Goal: Transaction & Acquisition: Purchase product/service

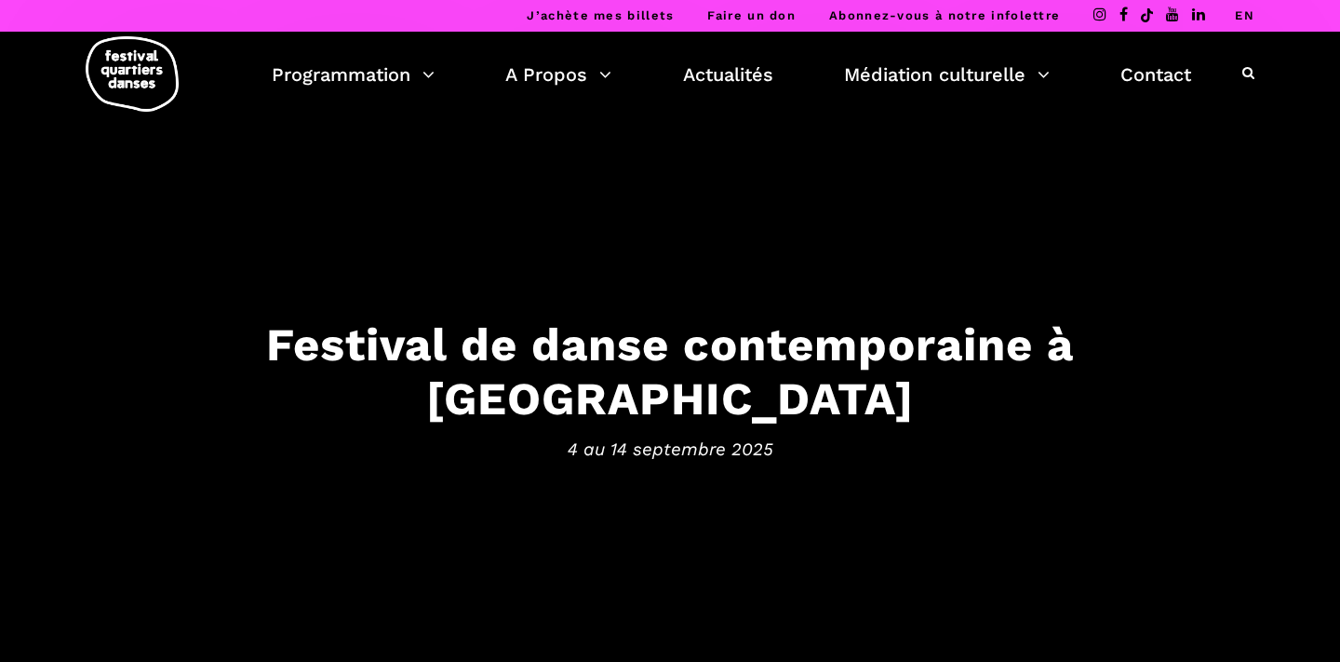
scroll to position [11, 0]
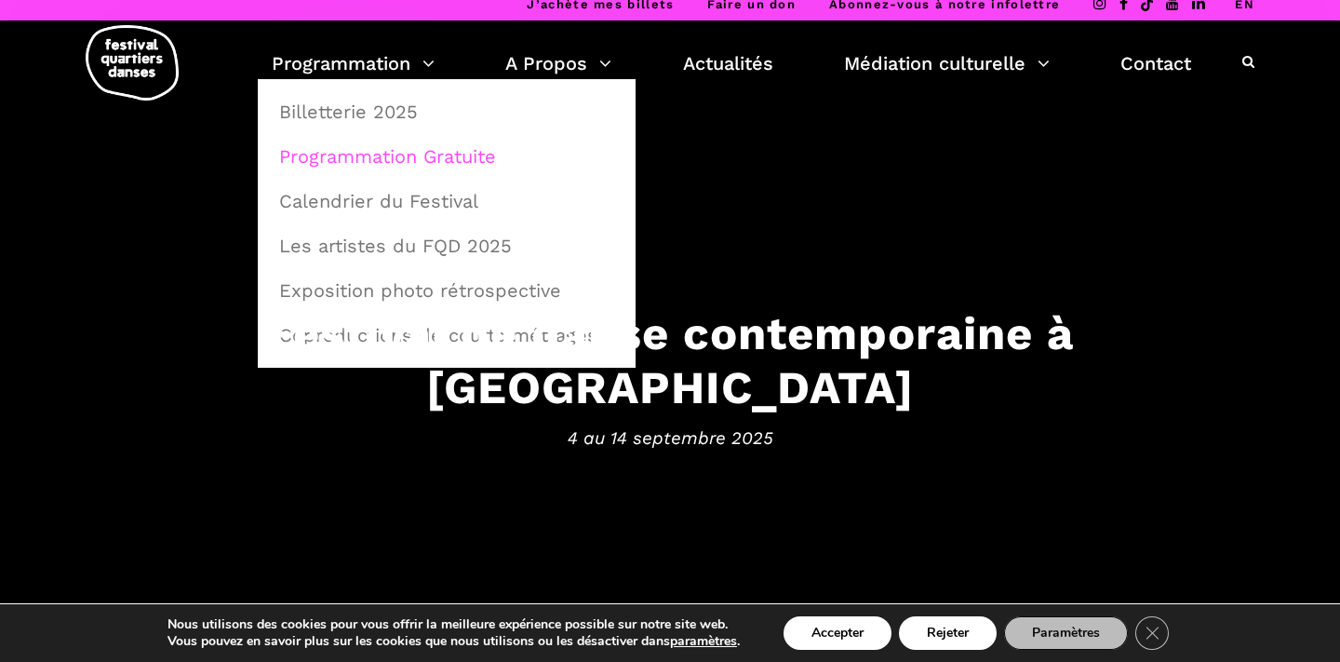
click at [397, 152] on link "Programmation Gratuite" at bounding box center [446, 156] width 357 height 43
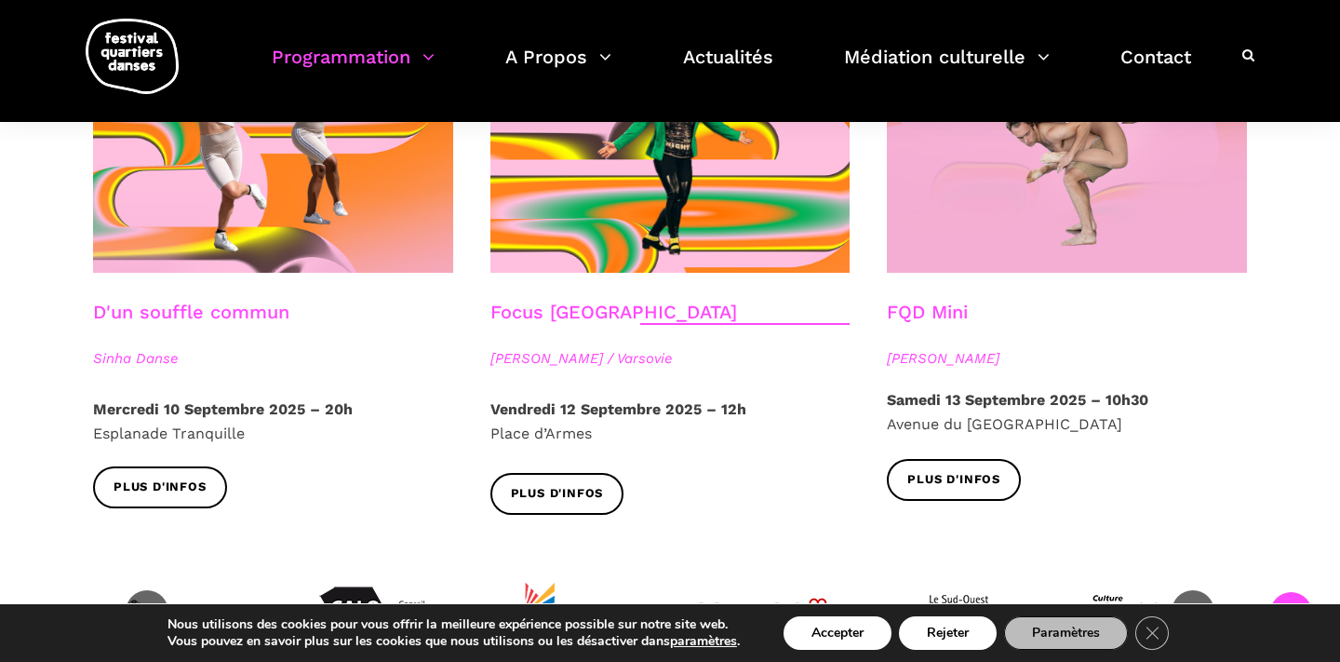
scroll to position [1987, 0]
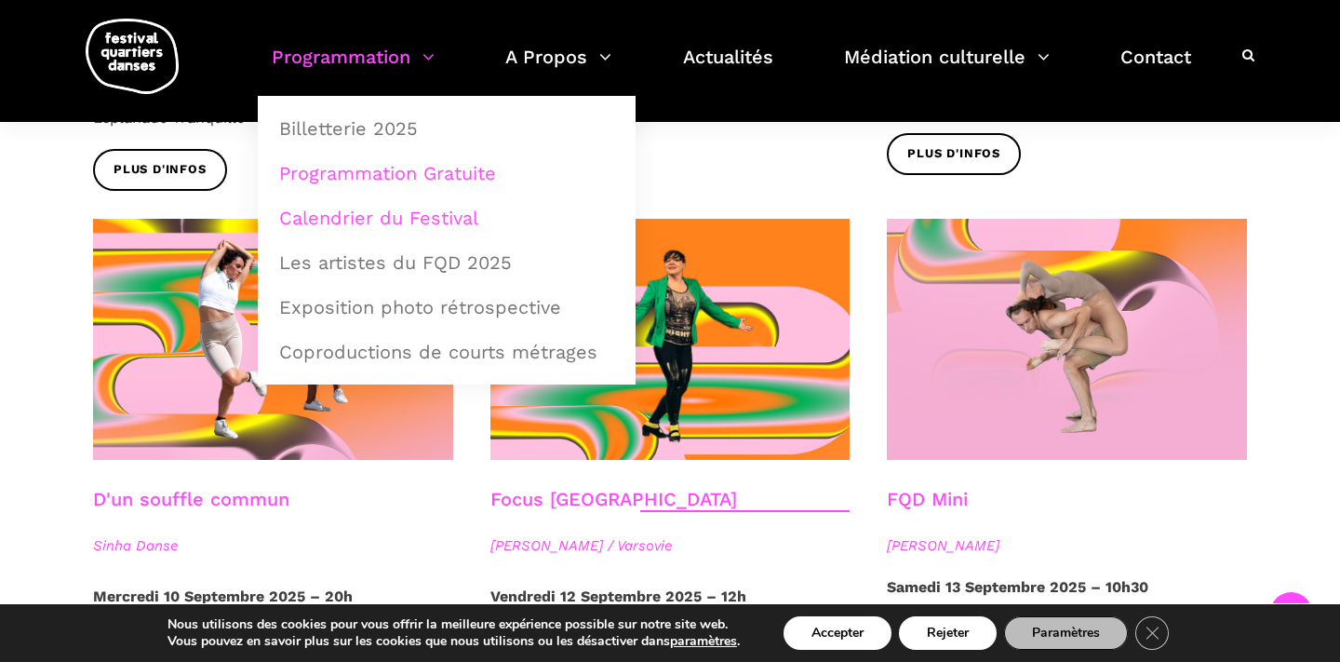
click at [391, 219] on link "Calendrier du Festival" at bounding box center [446, 217] width 357 height 43
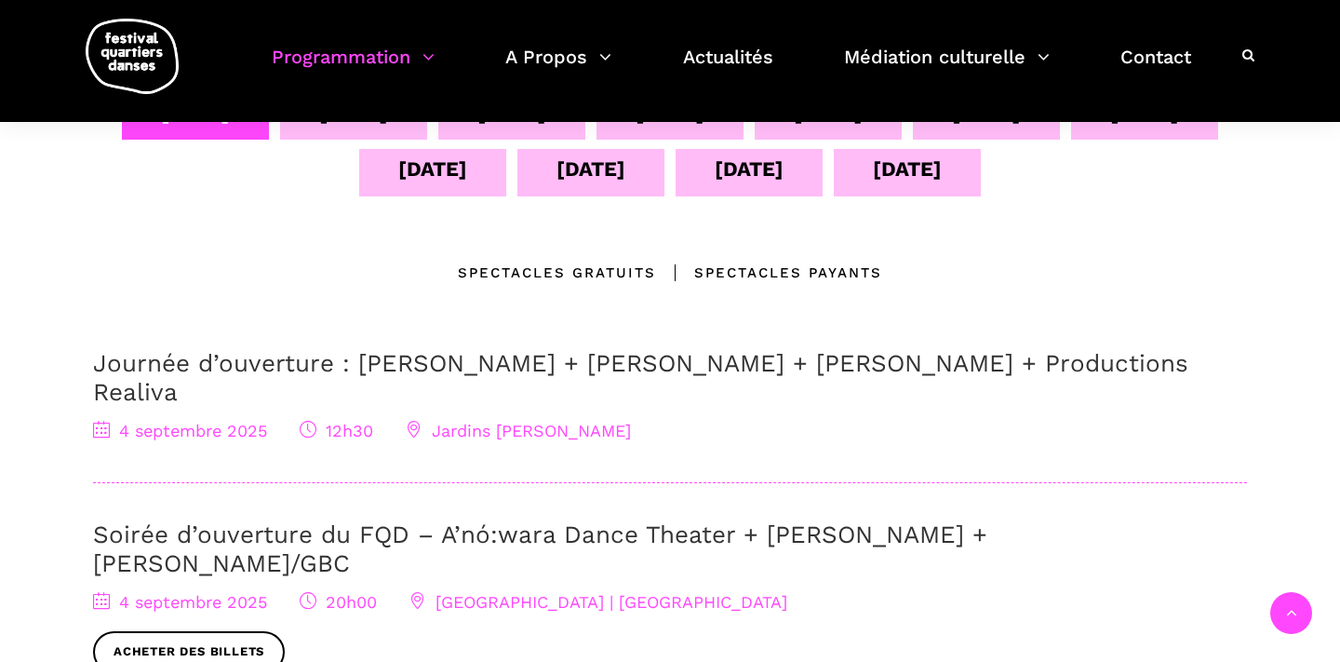
scroll to position [331, 0]
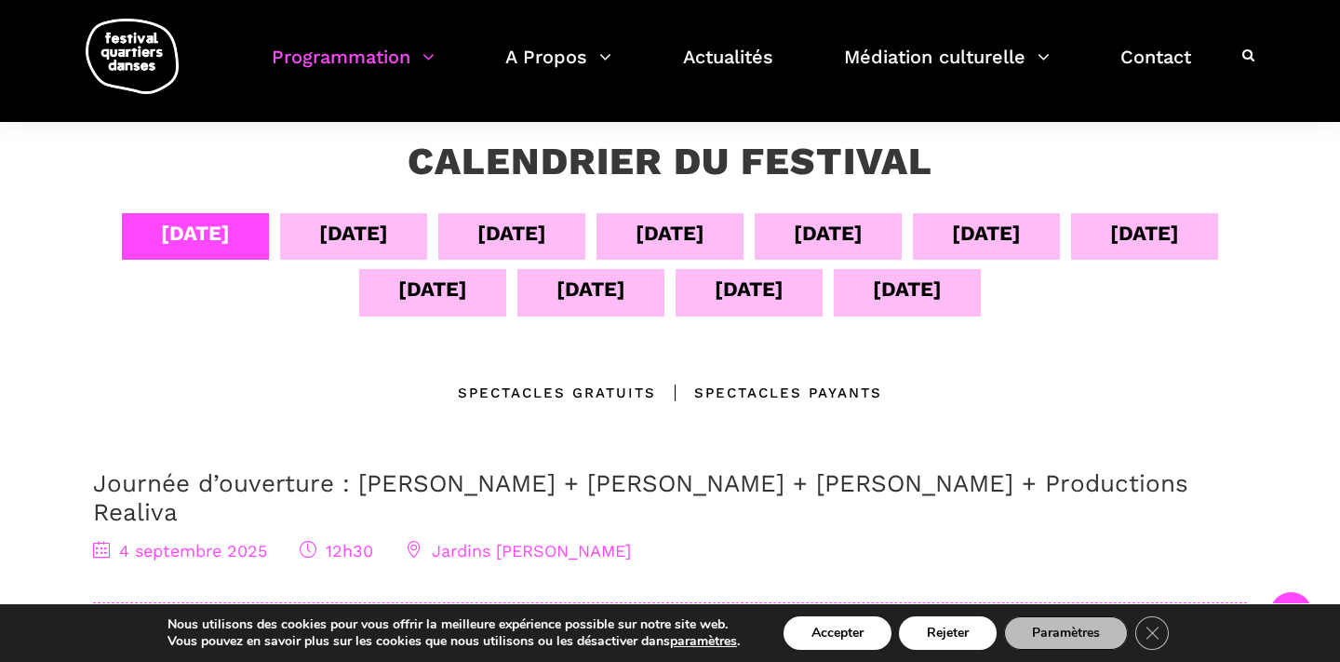
click at [720, 245] on div "07 sept" at bounding box center [670, 236] width 147 height 47
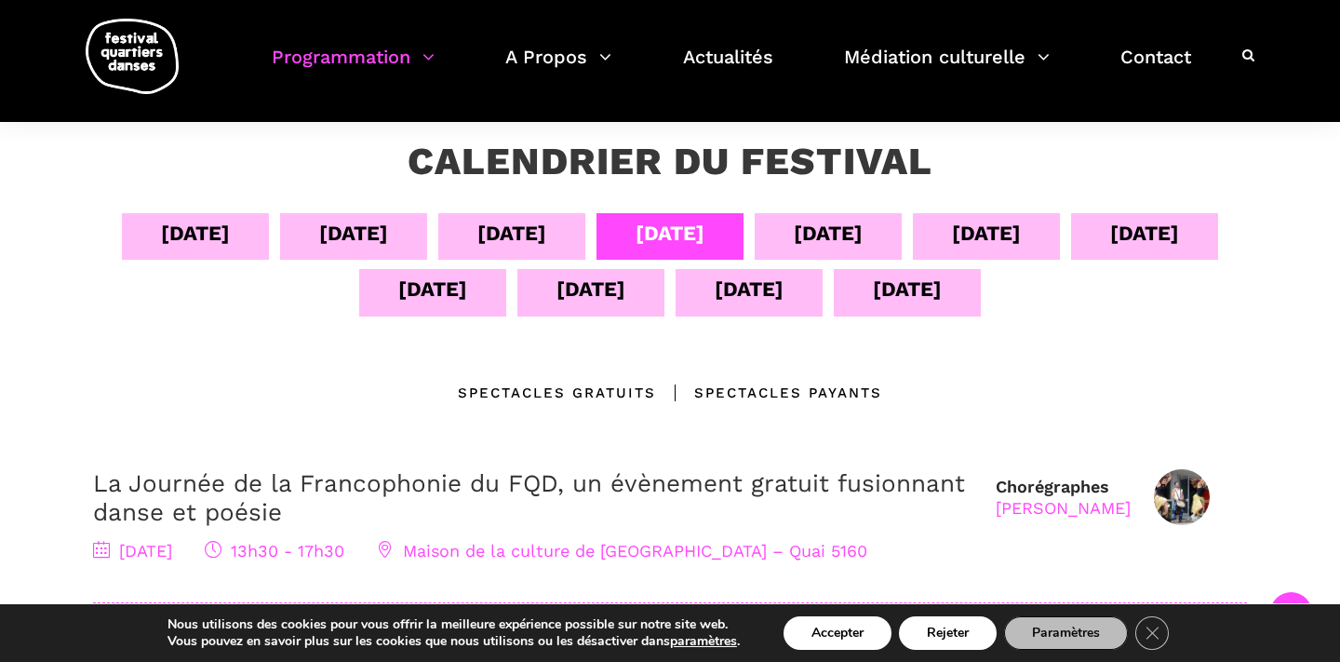
click at [809, 264] on div "04 sept 05 sept 06 sept 07 sept 08 sept 09 sept 10 sept 11 sept 12 sept 13 sept…" at bounding box center [670, 269] width 1154 height 112
click at [834, 242] on div "08 sept" at bounding box center [828, 233] width 69 height 33
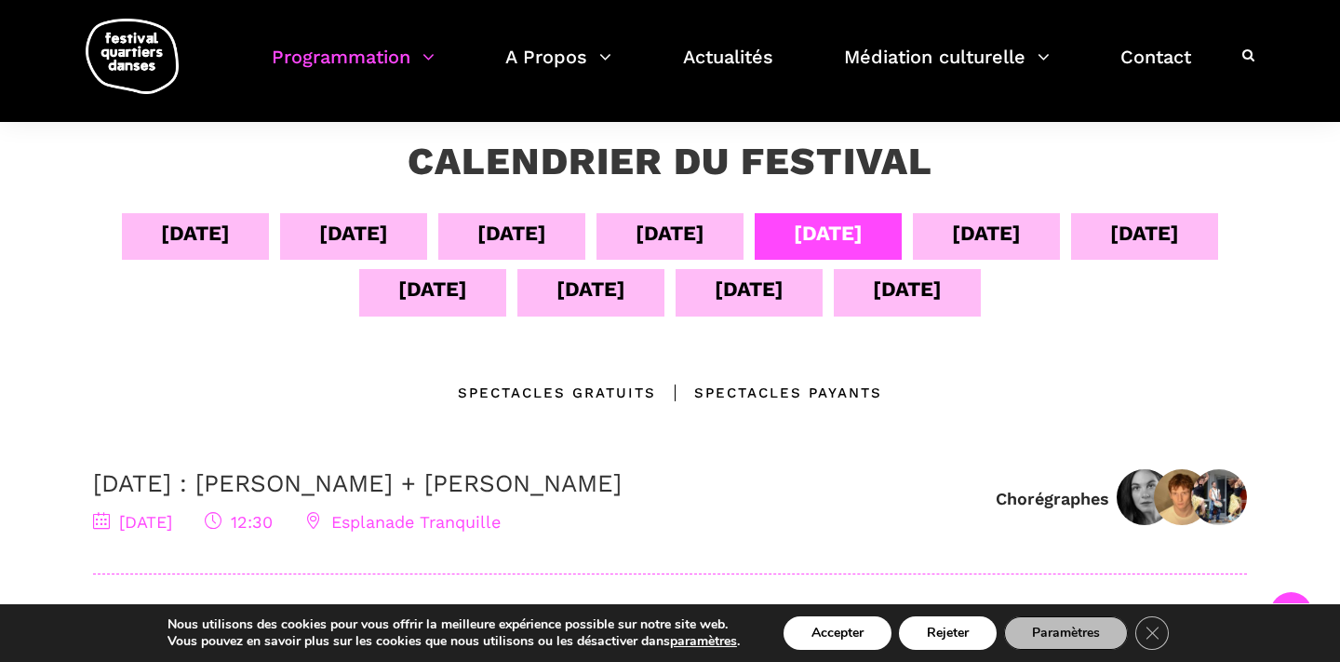
click at [971, 236] on div "09 sept" at bounding box center [986, 233] width 69 height 33
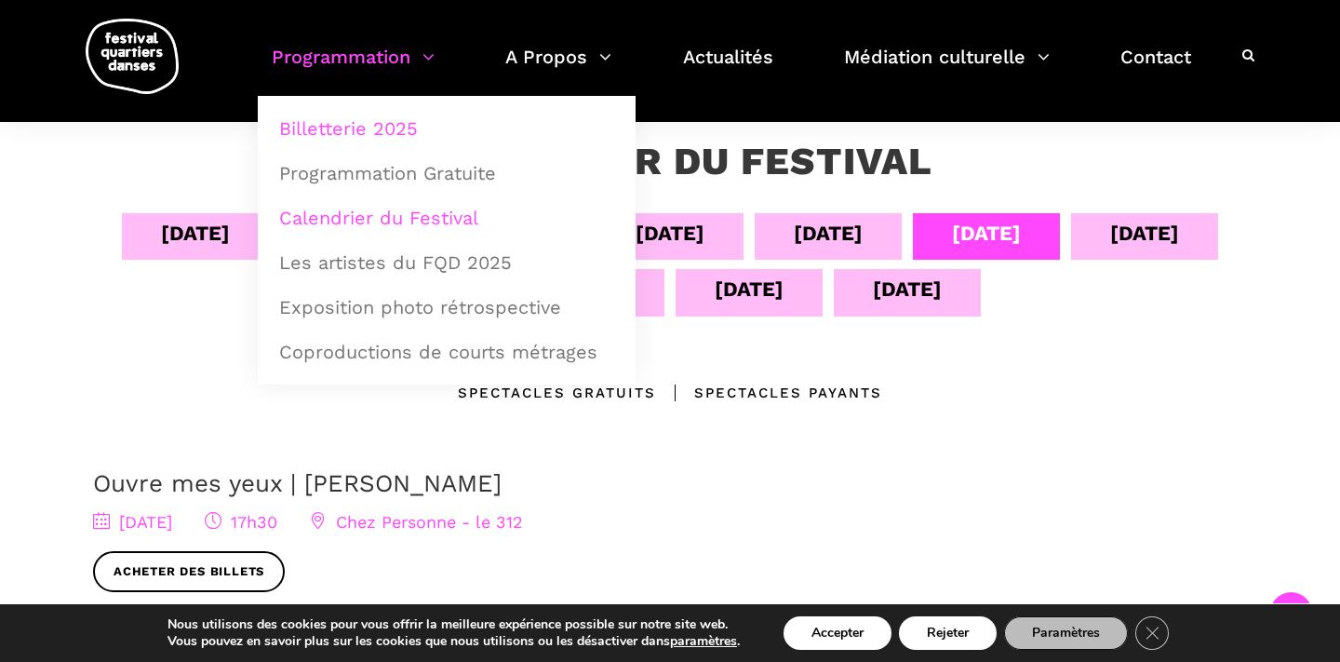
click at [386, 128] on link "Billetterie 2025" at bounding box center [446, 128] width 357 height 43
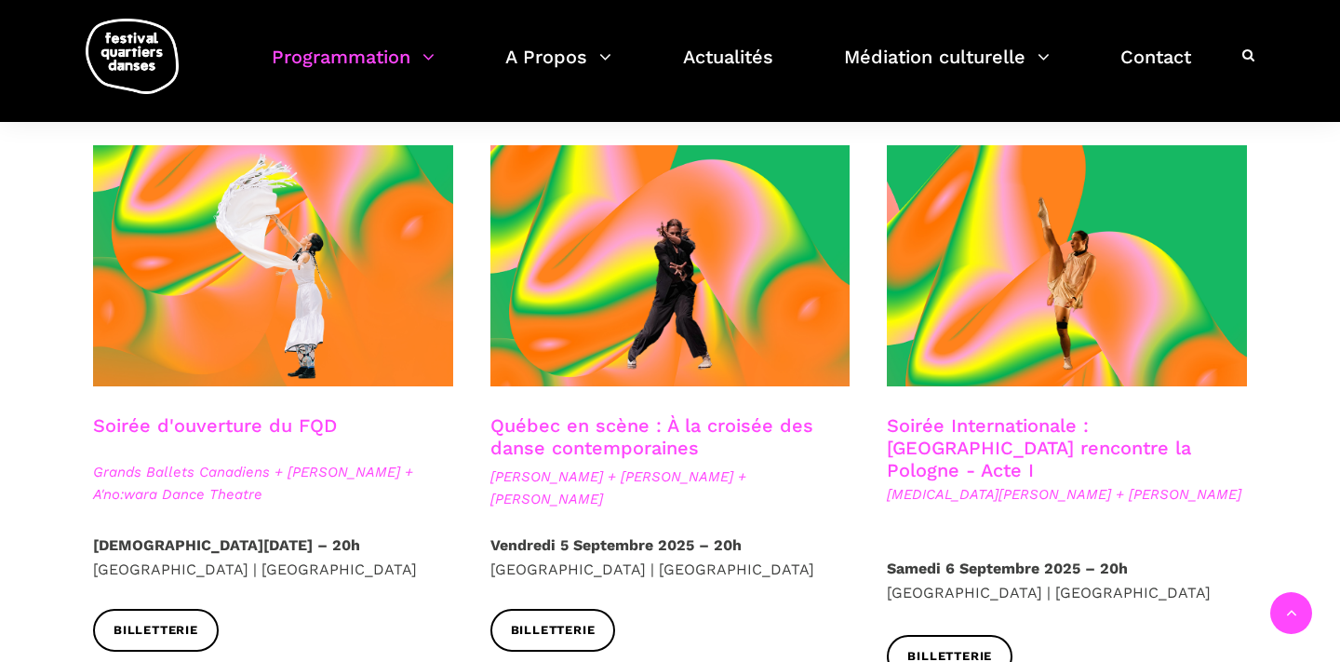
scroll to position [437, 0]
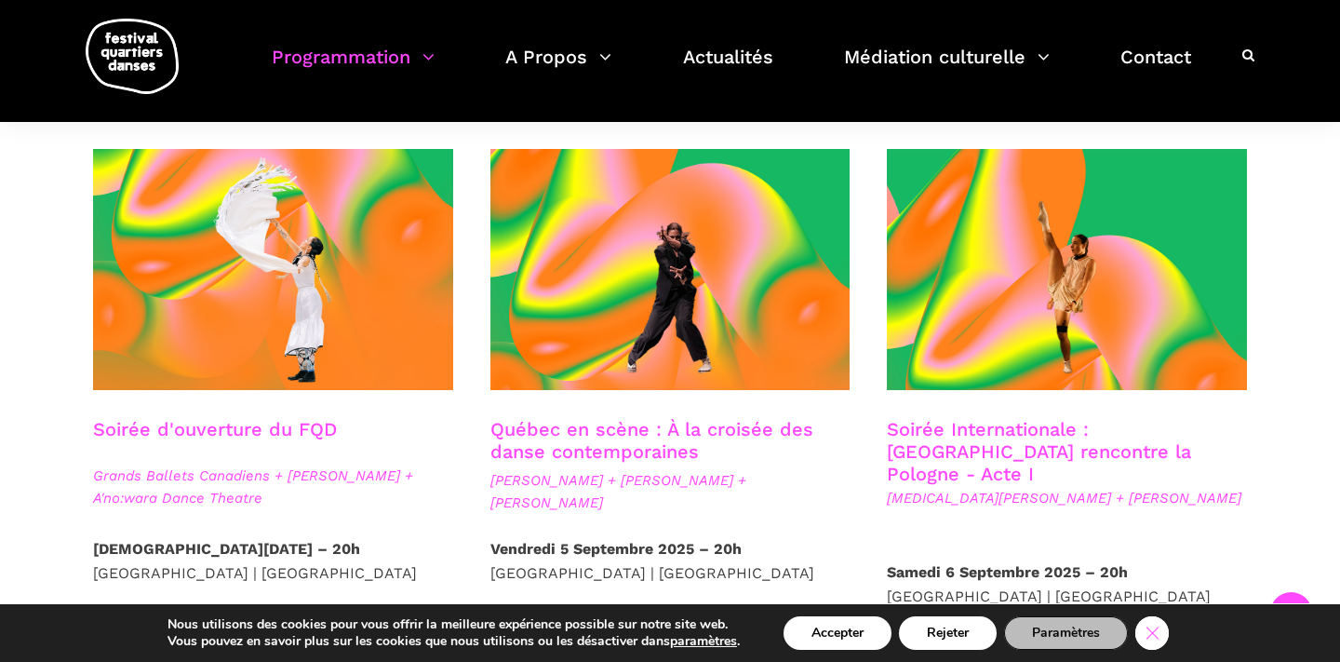
click at [1159, 641] on icon "Close GDPR Cookie Banner" at bounding box center [1153, 632] width 34 height 28
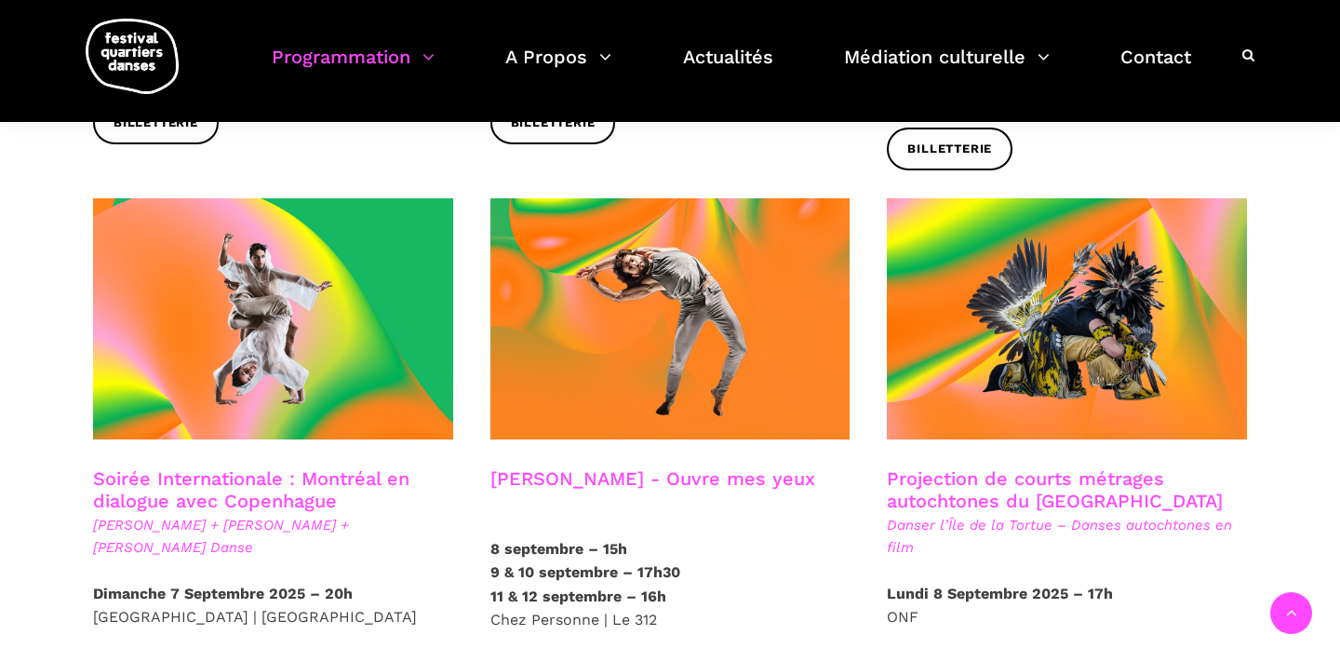
scroll to position [995, 0]
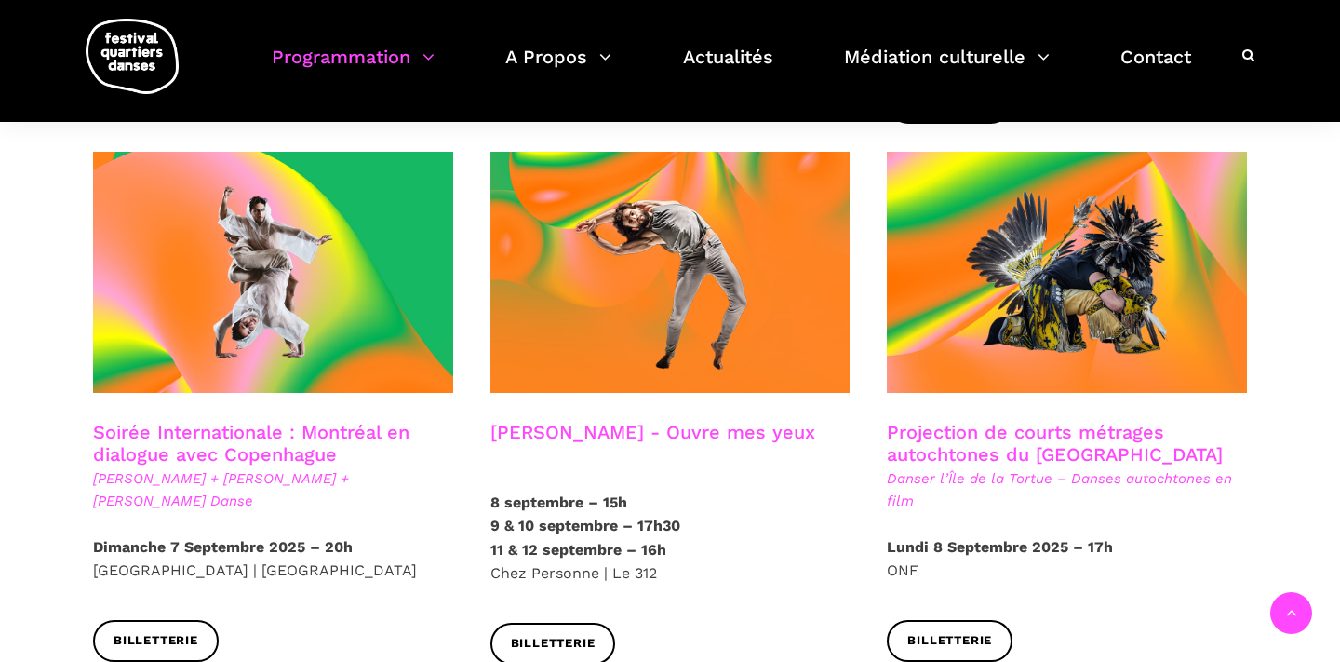
click at [680, 421] on h3 "Charles-Alexis Desgagnés - Ouvre mes yeux" at bounding box center [653, 444] width 325 height 47
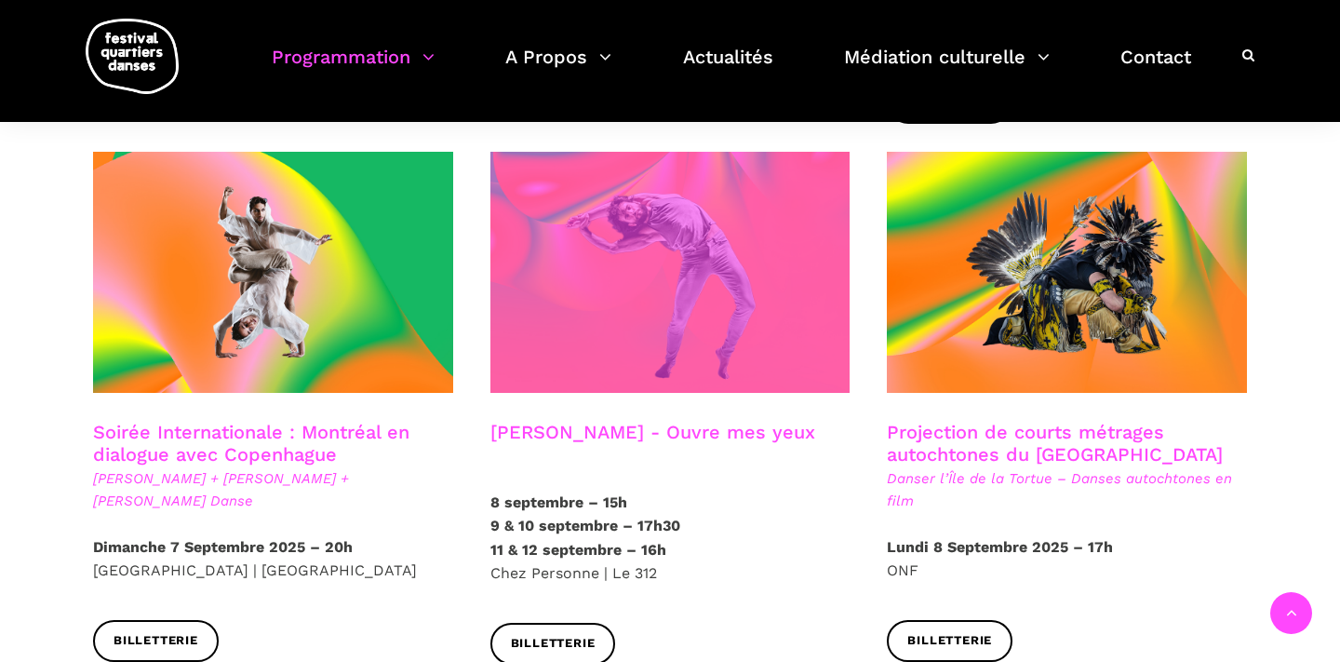
click at [684, 293] on span at bounding box center [671, 272] width 360 height 241
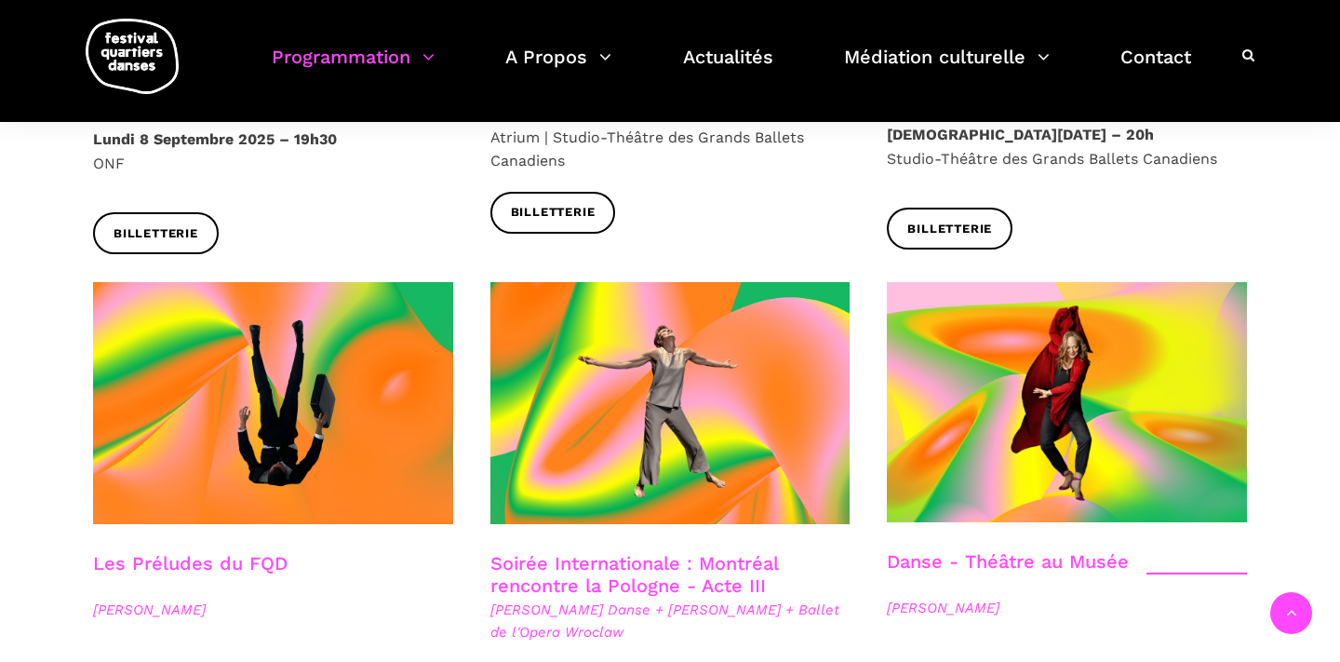
scroll to position [1972, 0]
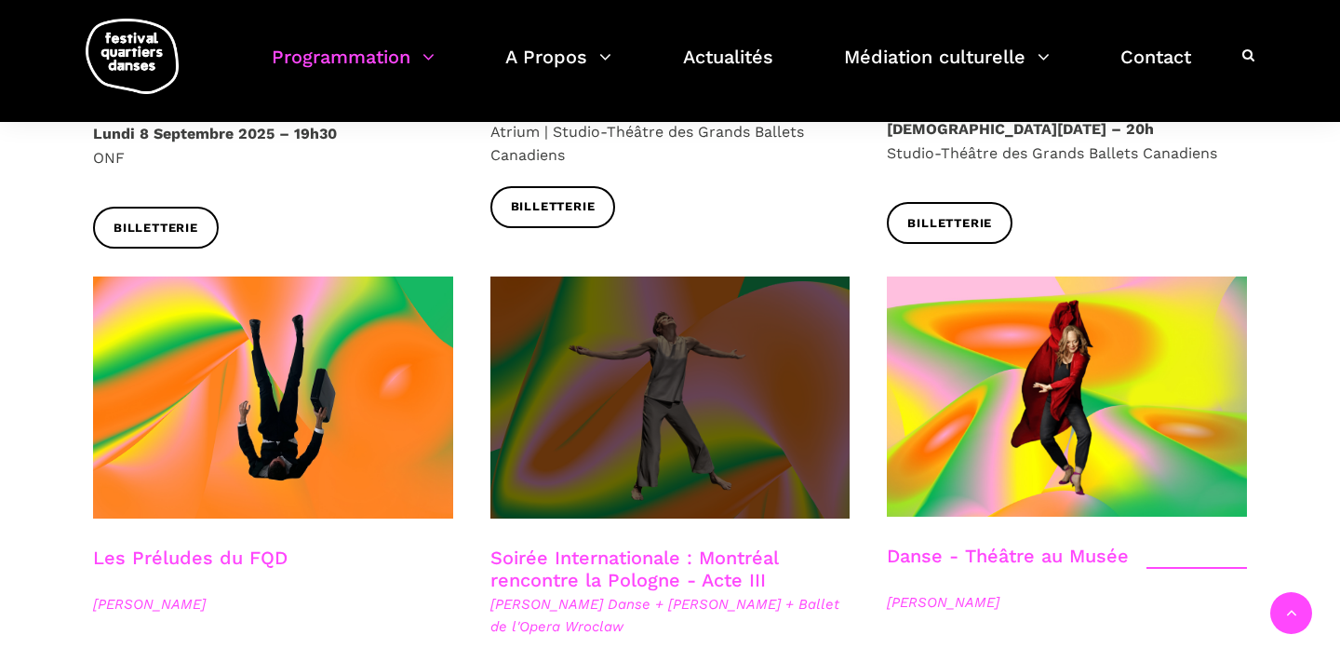
click at [761, 393] on span at bounding box center [671, 396] width 360 height 241
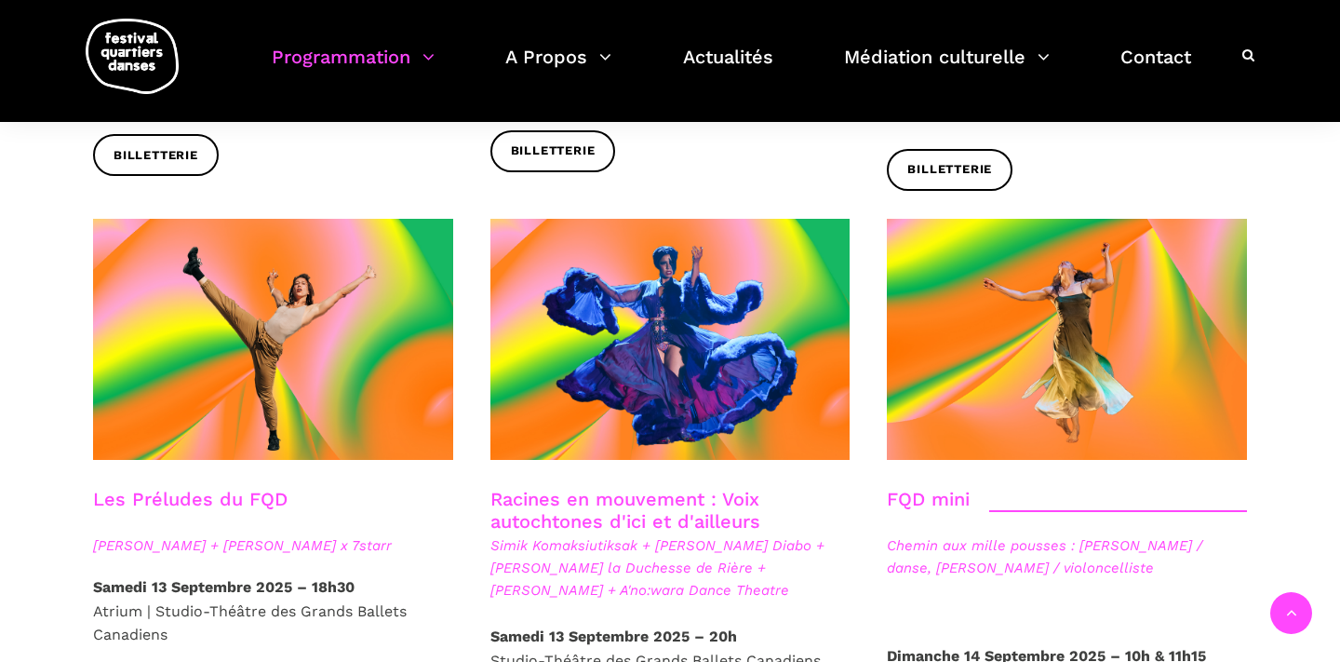
scroll to position [2578, 0]
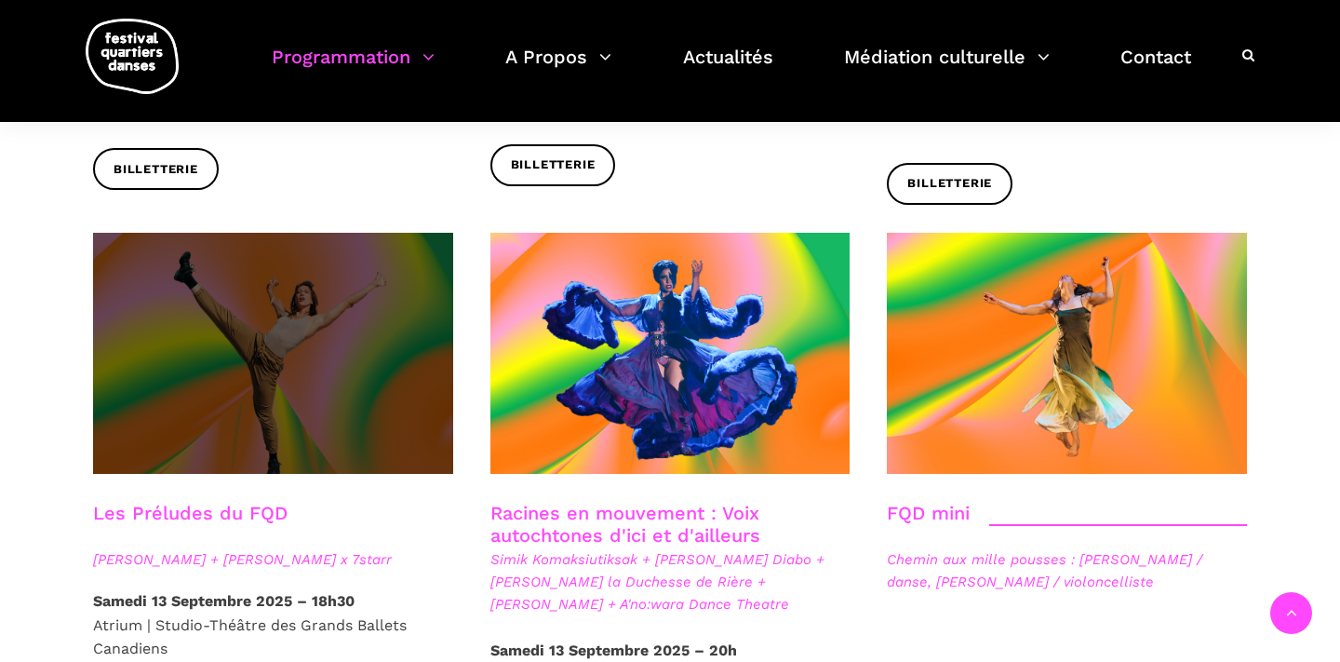
click at [341, 384] on span at bounding box center [273, 353] width 360 height 241
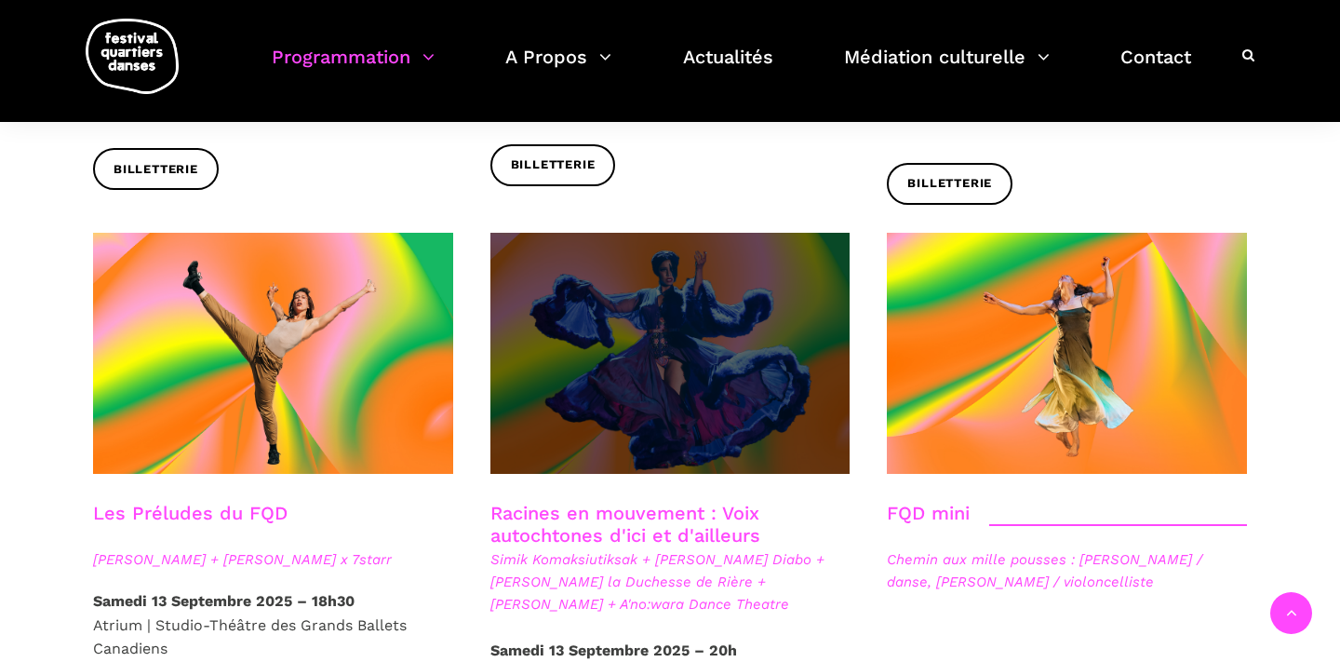
click at [751, 306] on span at bounding box center [671, 353] width 360 height 241
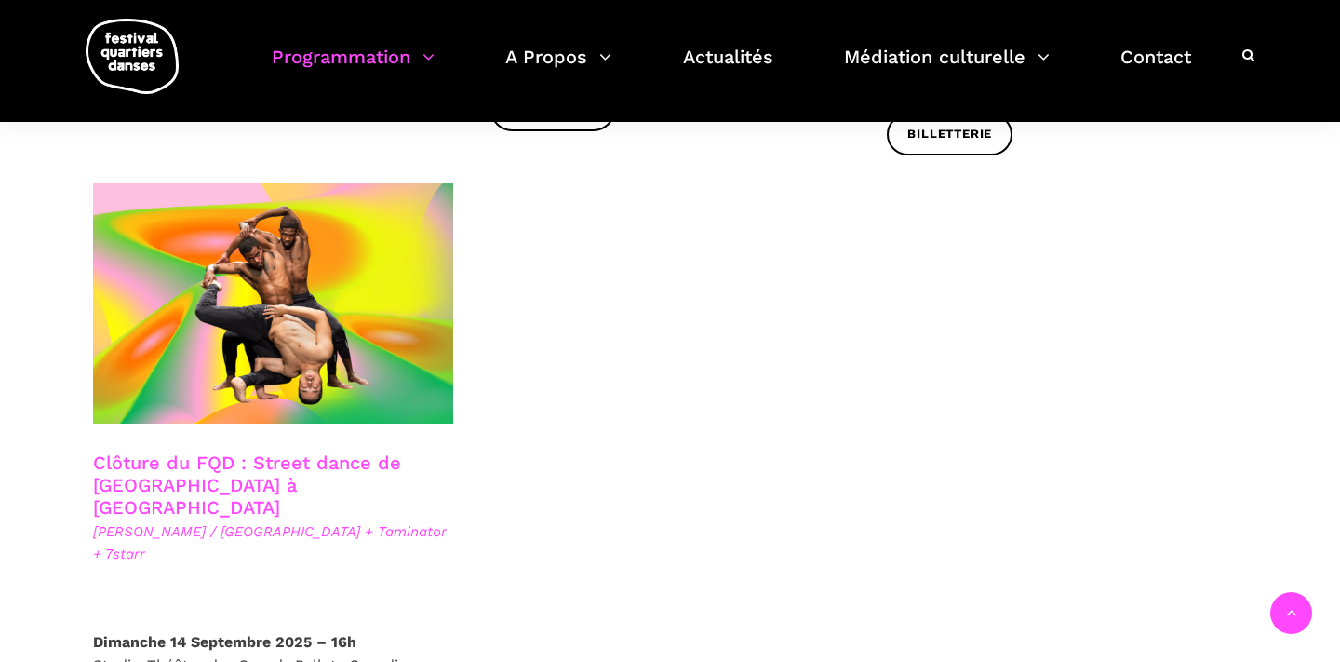
scroll to position [3238, 0]
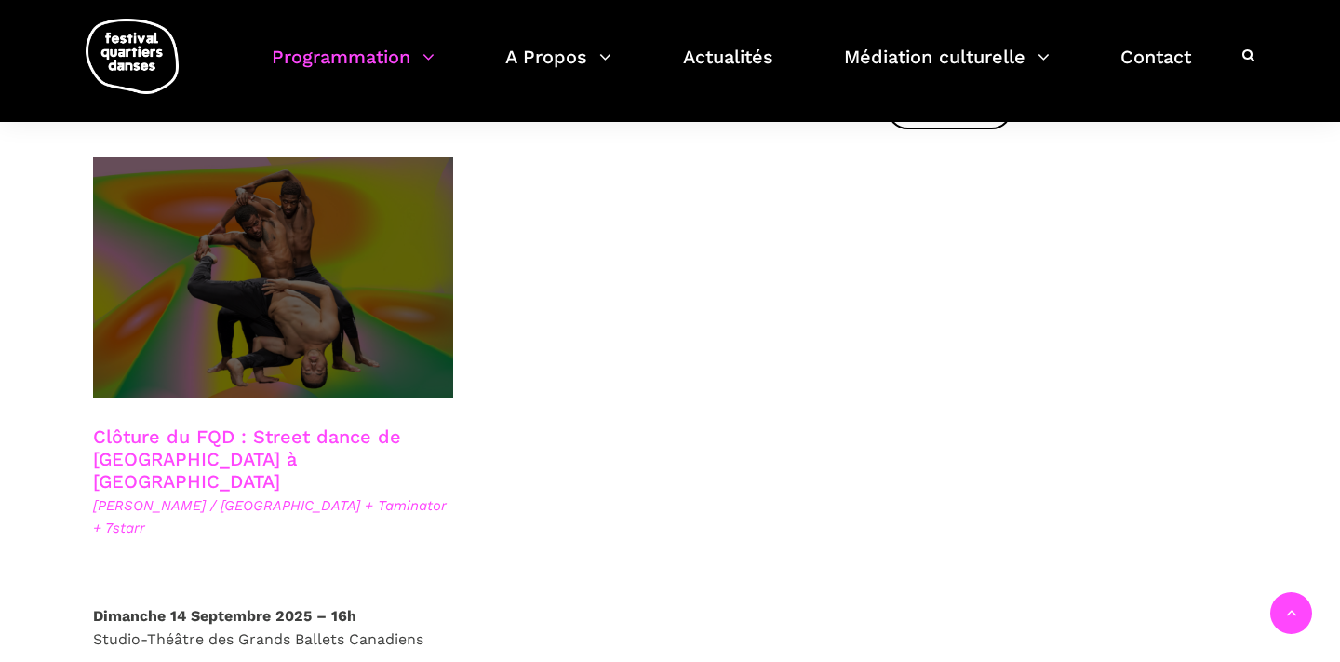
click at [386, 249] on span at bounding box center [273, 277] width 360 height 240
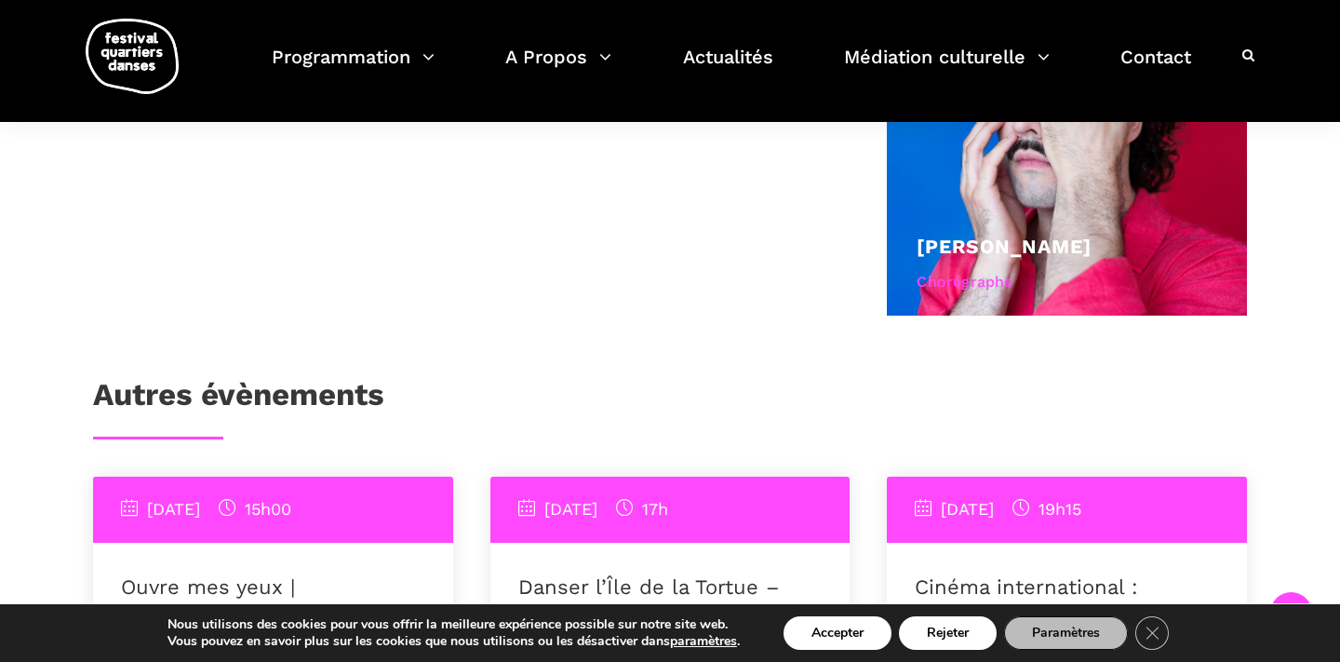
scroll to position [649, 0]
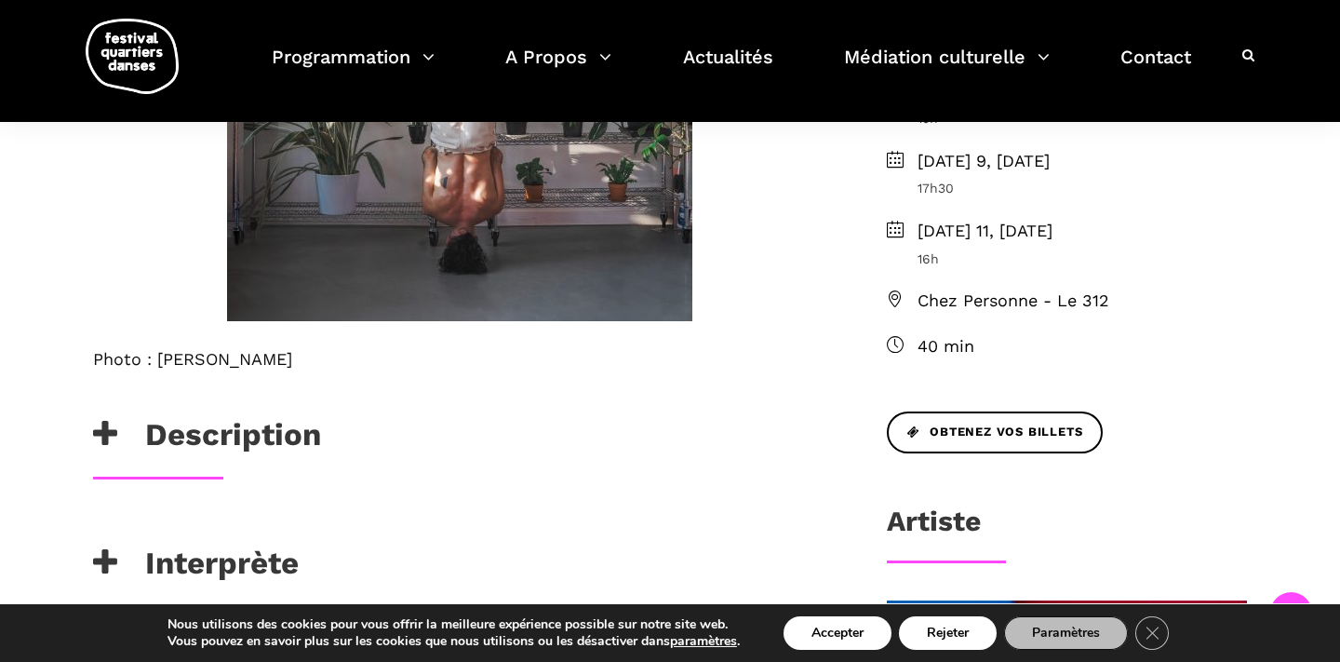
click at [249, 437] on h3 "Description" at bounding box center [207, 439] width 228 height 47
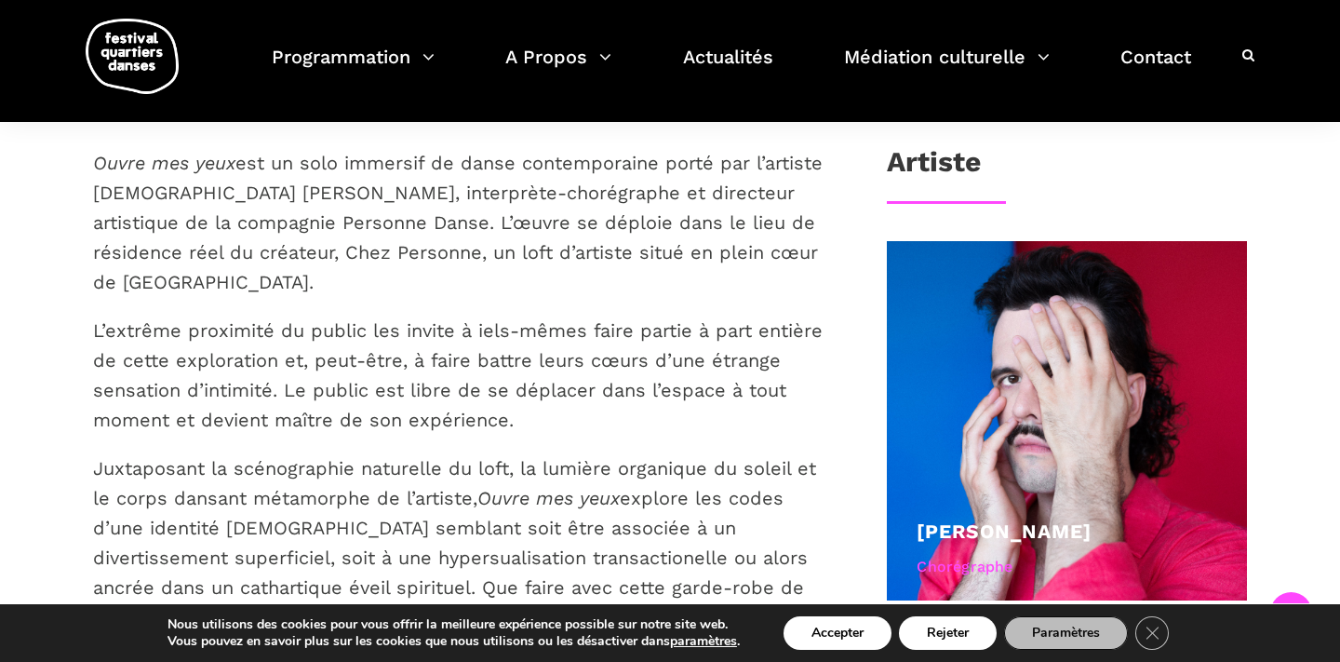
scroll to position [1010, 0]
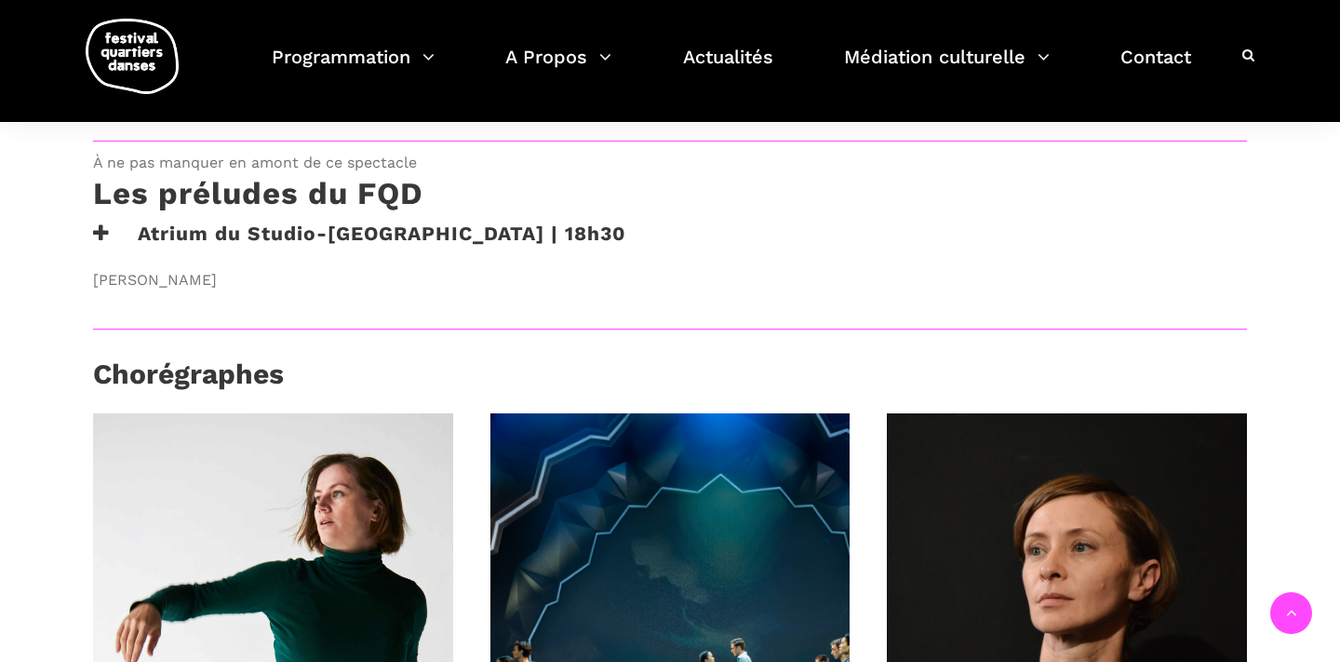
scroll to position [1201, 0]
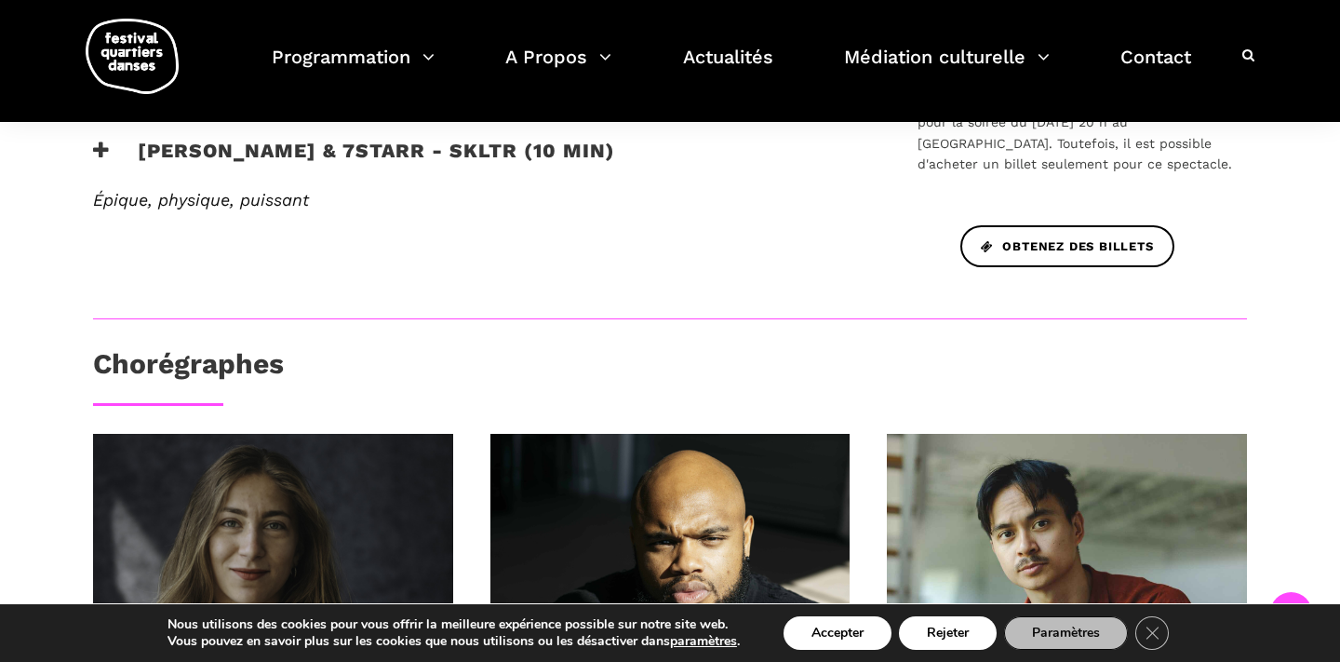
scroll to position [930, 0]
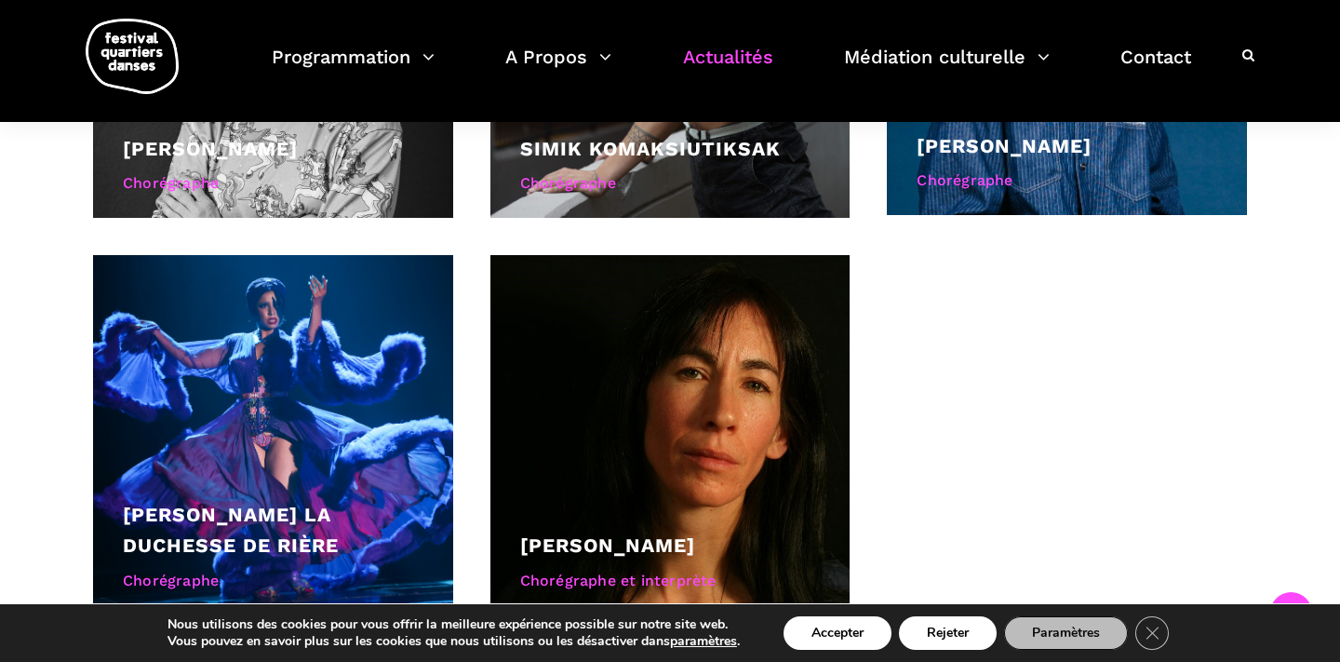
scroll to position [2189, 0]
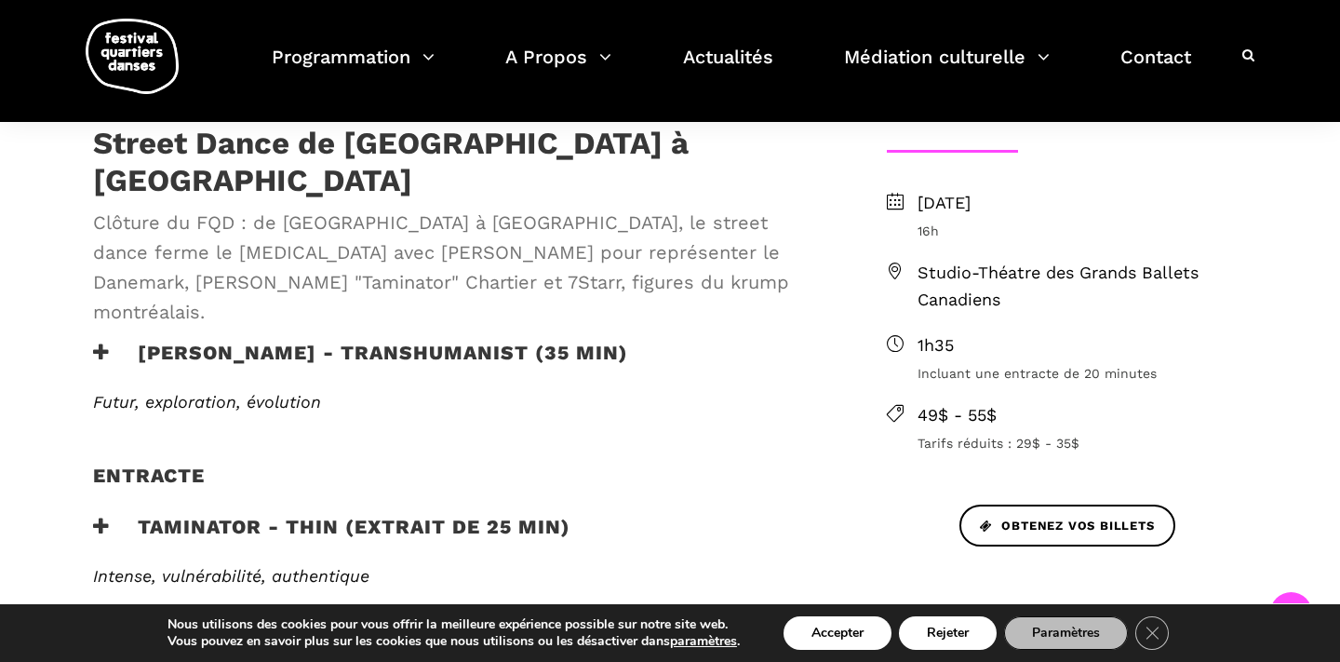
scroll to position [516, 0]
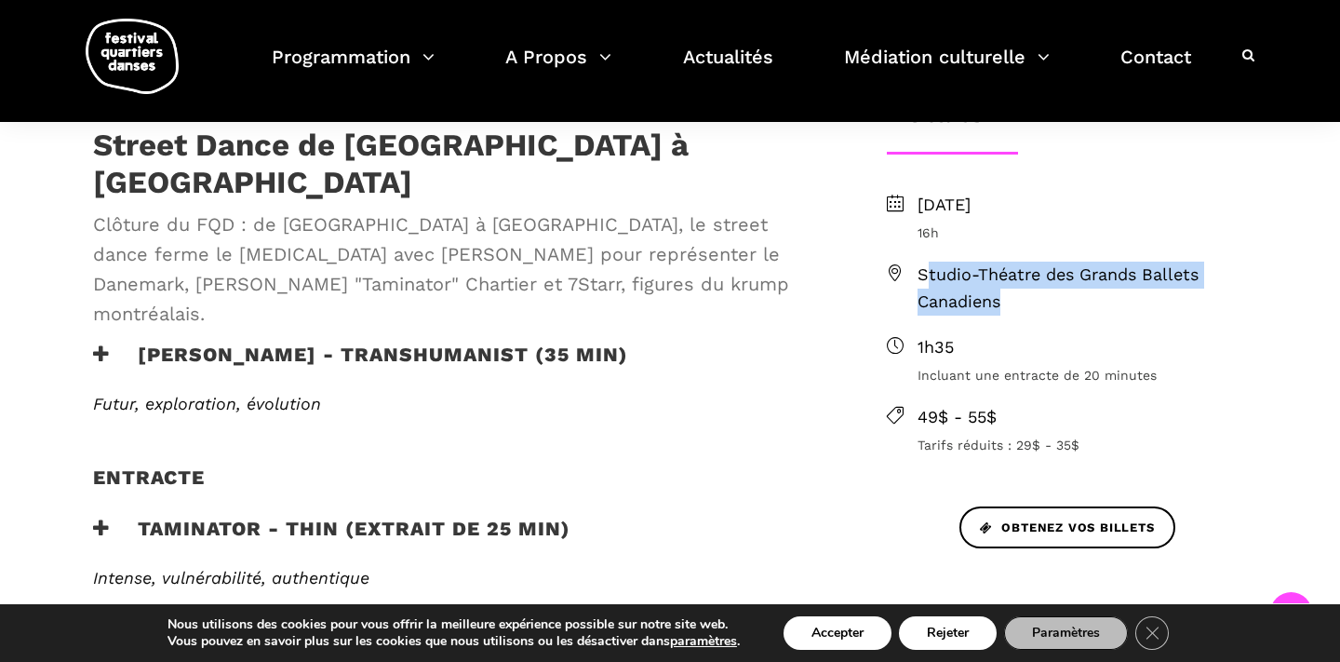
drag, startPoint x: 925, startPoint y: 274, endPoint x: 1016, endPoint y: 308, distance: 96.6
click at [1016, 308] on span "Studio-Théatre des Grands Ballets Canadiens" at bounding box center [1083, 289] width 330 height 54
click at [949, 277] on span "Studio-Théatre des Grands Ballets Canadiens" at bounding box center [1083, 289] width 330 height 54
drag, startPoint x: 920, startPoint y: 270, endPoint x: 1014, endPoint y: 307, distance: 101.1
click at [1014, 307] on span "Studio-Théatre des Grands Ballets Canadiens" at bounding box center [1083, 289] width 330 height 54
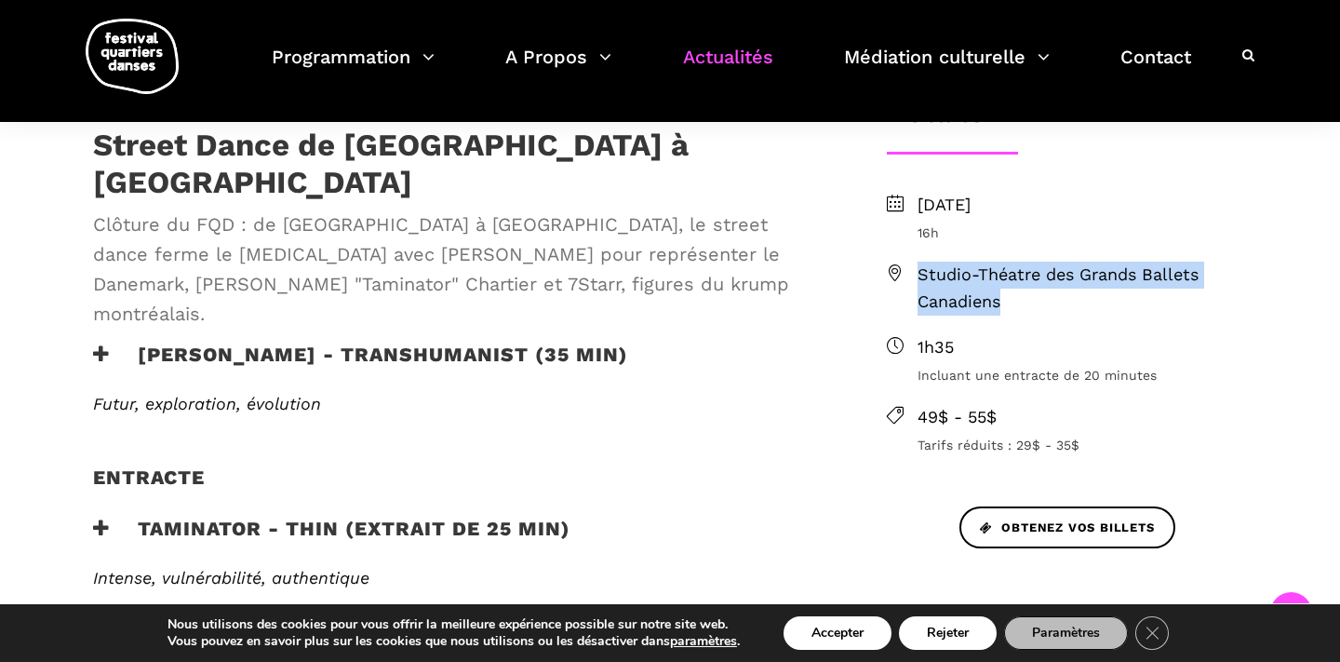
copy span "Studio-Théatre des Grands Ballets Canadiens"
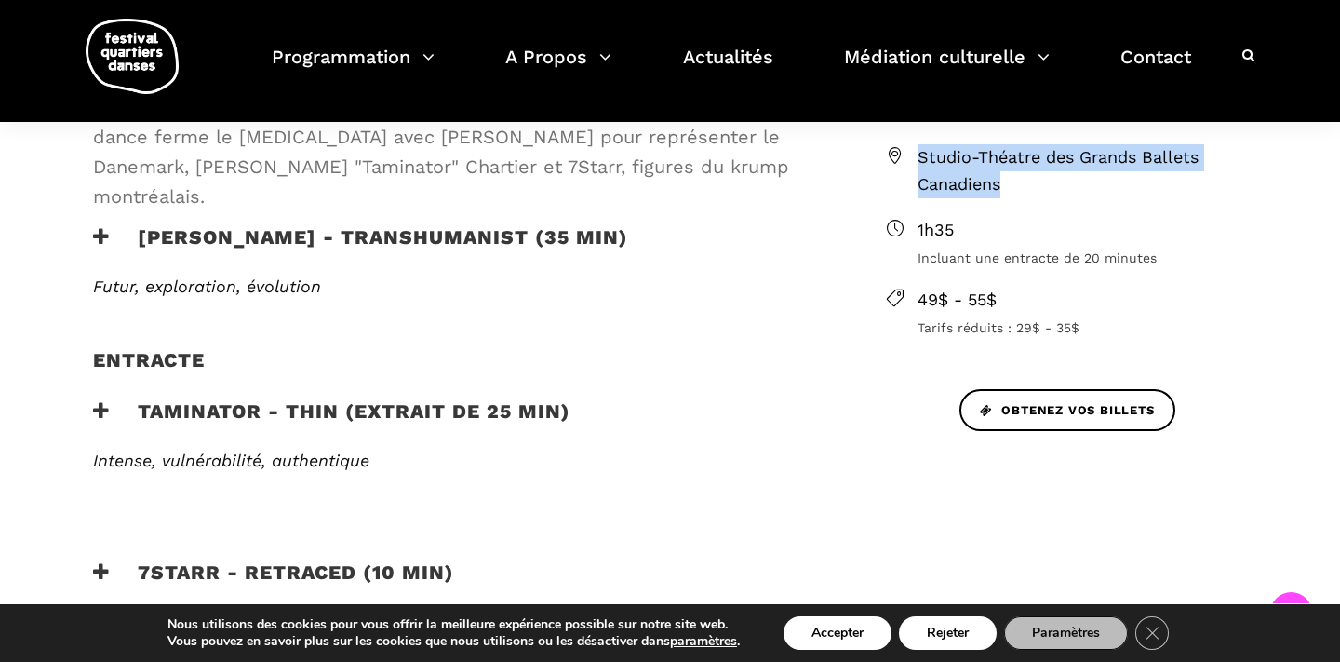
scroll to position [639, 0]
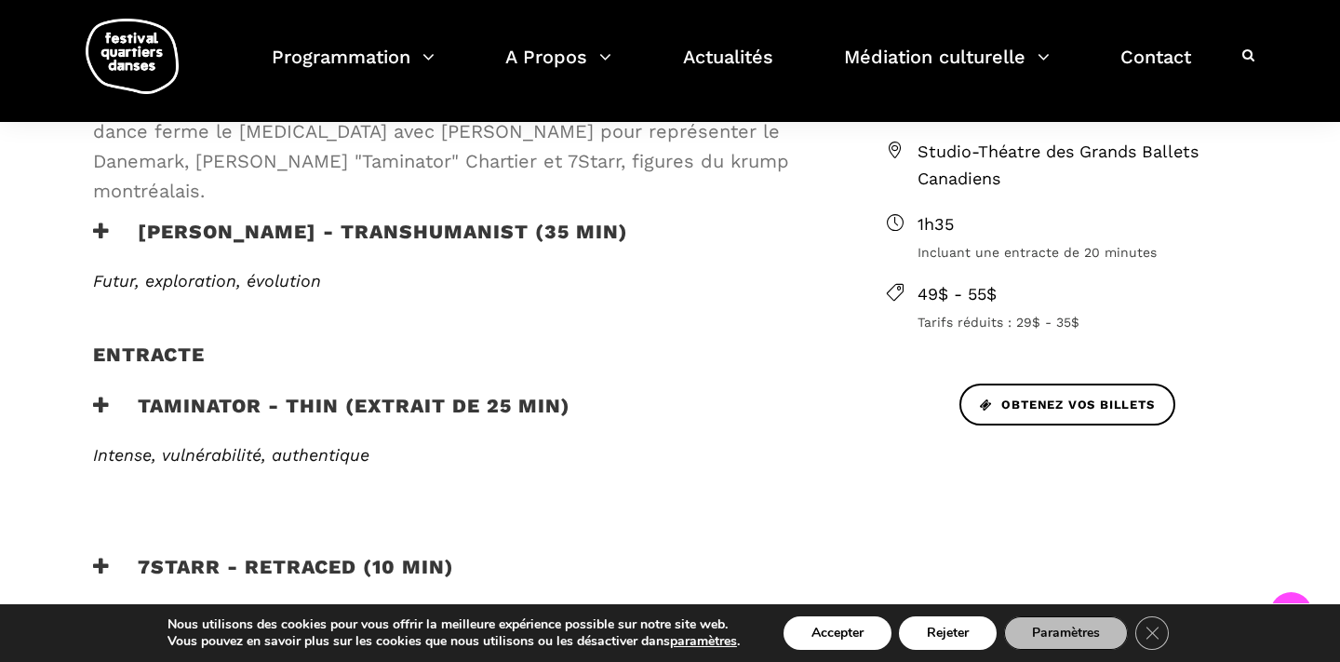
click at [543, 394] on h3 "Taminator - Thin (extrait de 25 min)" at bounding box center [332, 417] width 478 height 47
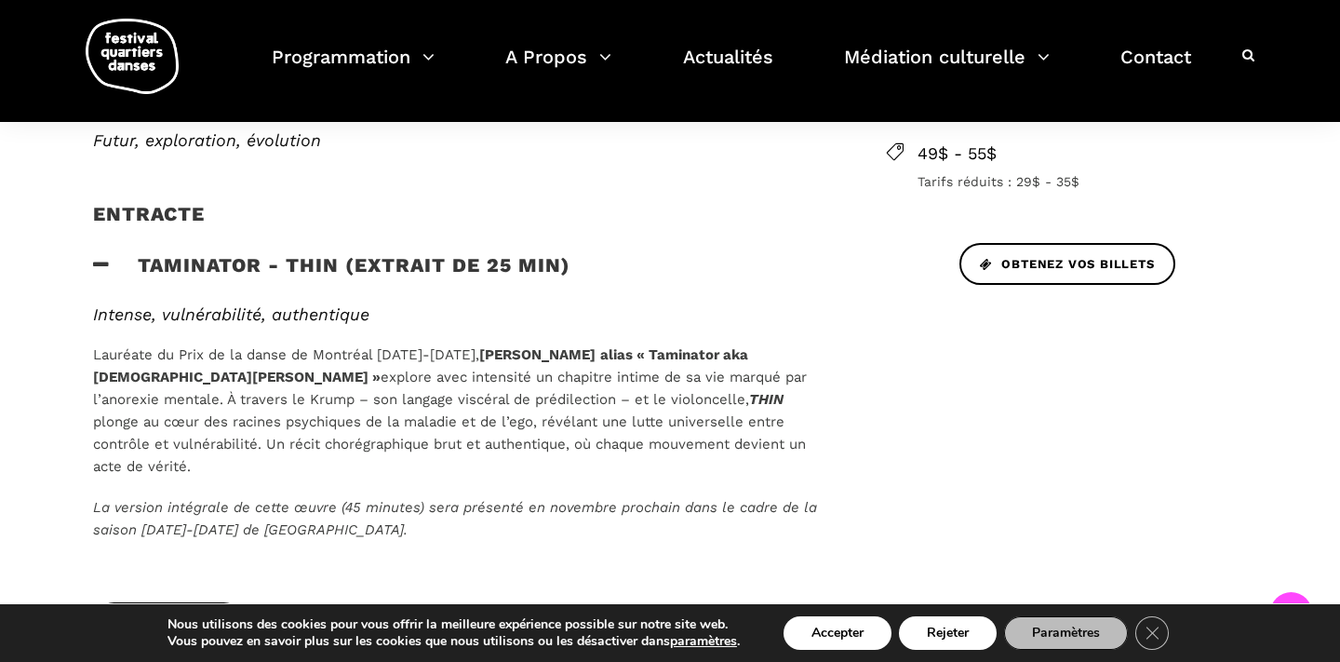
scroll to position [1810, 0]
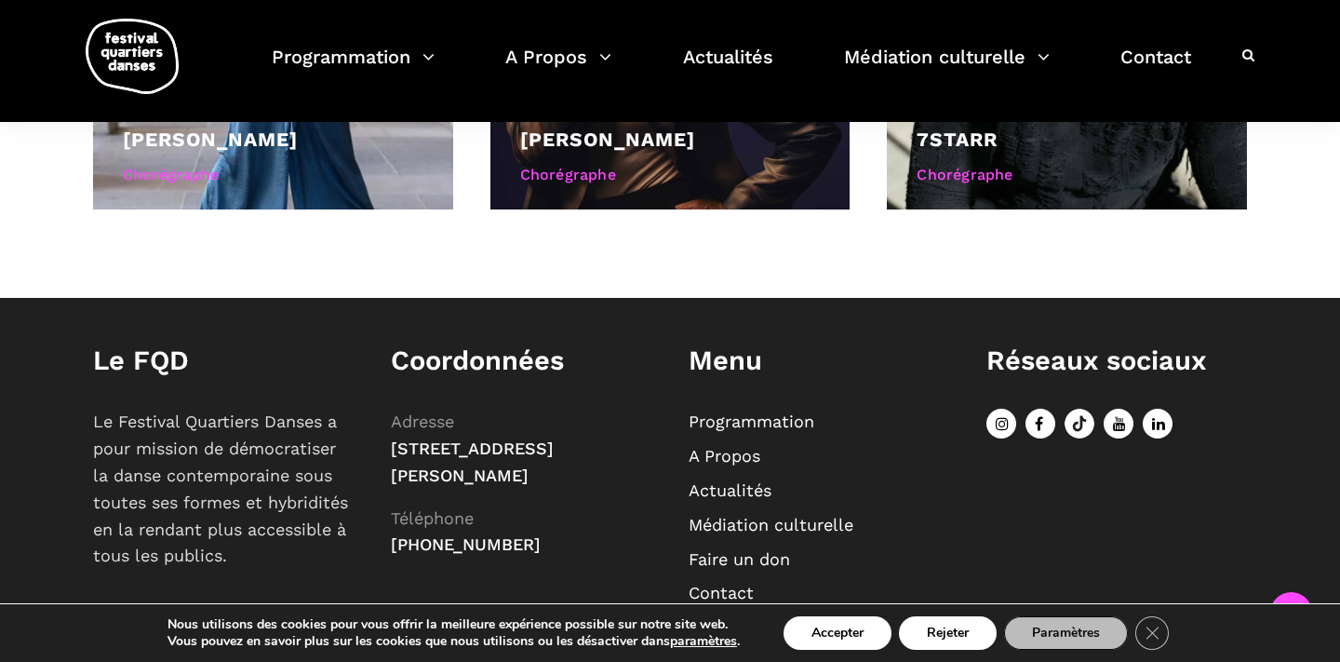
click at [710, 617] on link "EN" at bounding box center [700, 627] width 22 height 20
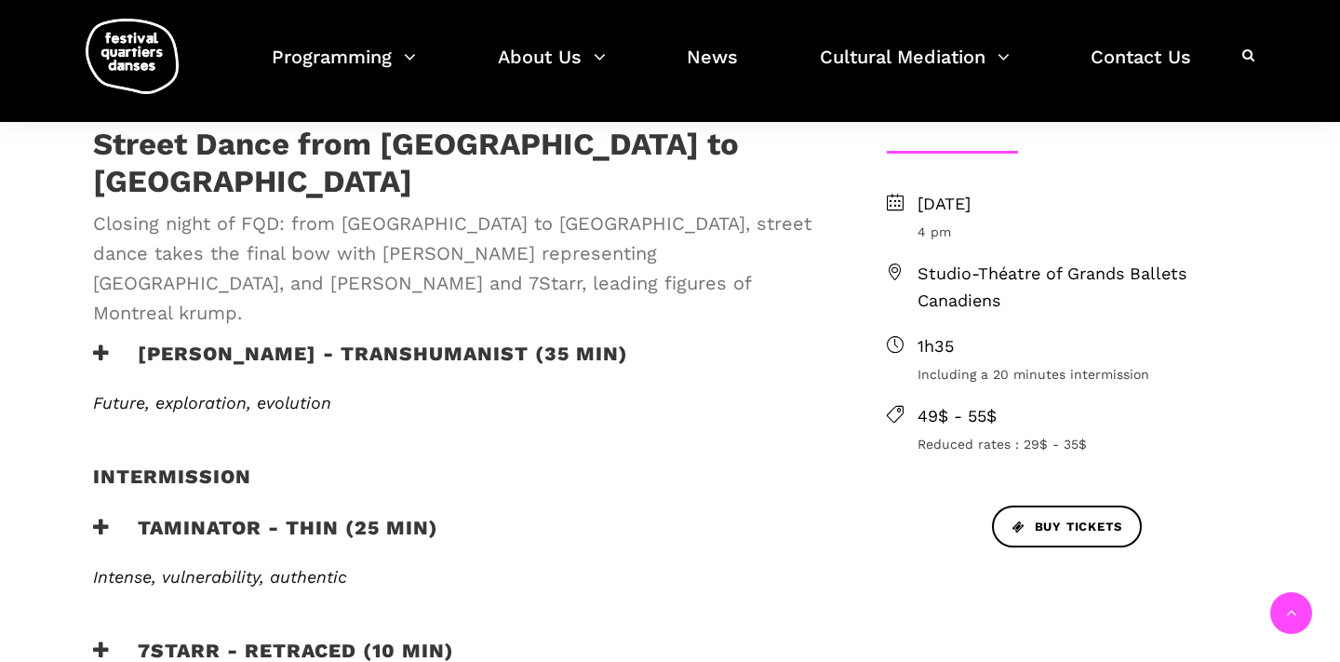
scroll to position [516, 0]
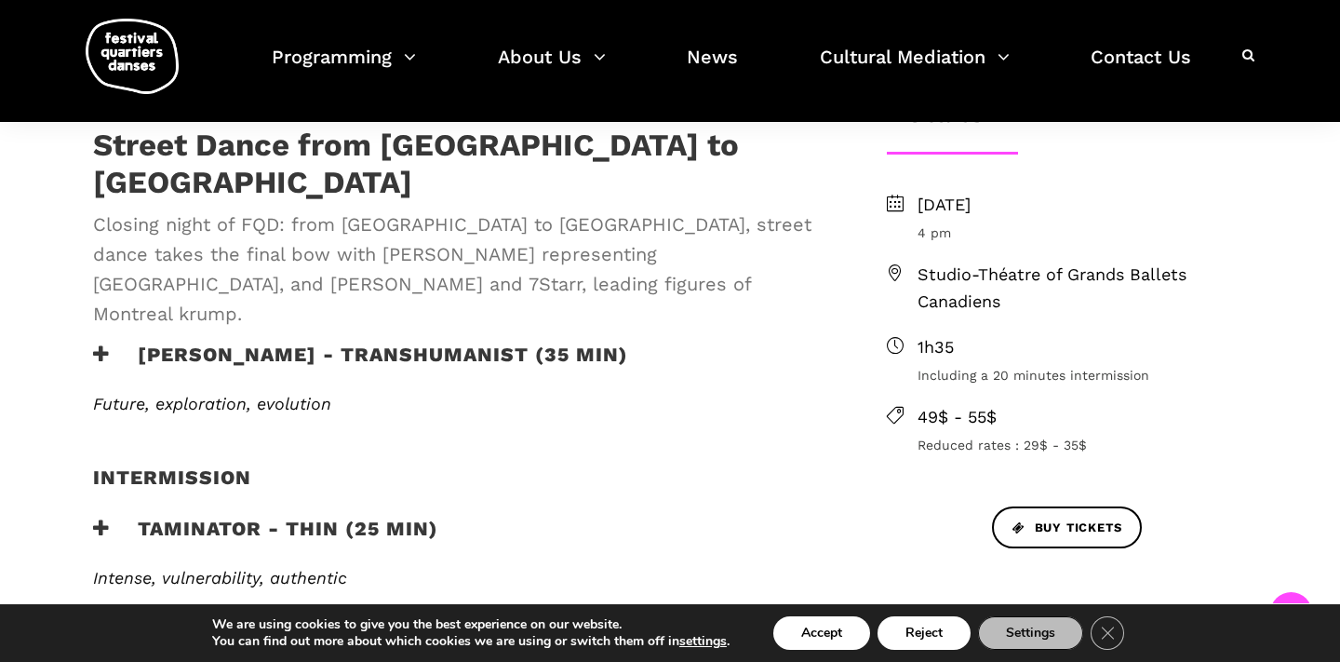
click at [443, 343] on h3 "[PERSON_NAME] - TRANSHUMANIST (35 min)" at bounding box center [360, 366] width 535 height 47
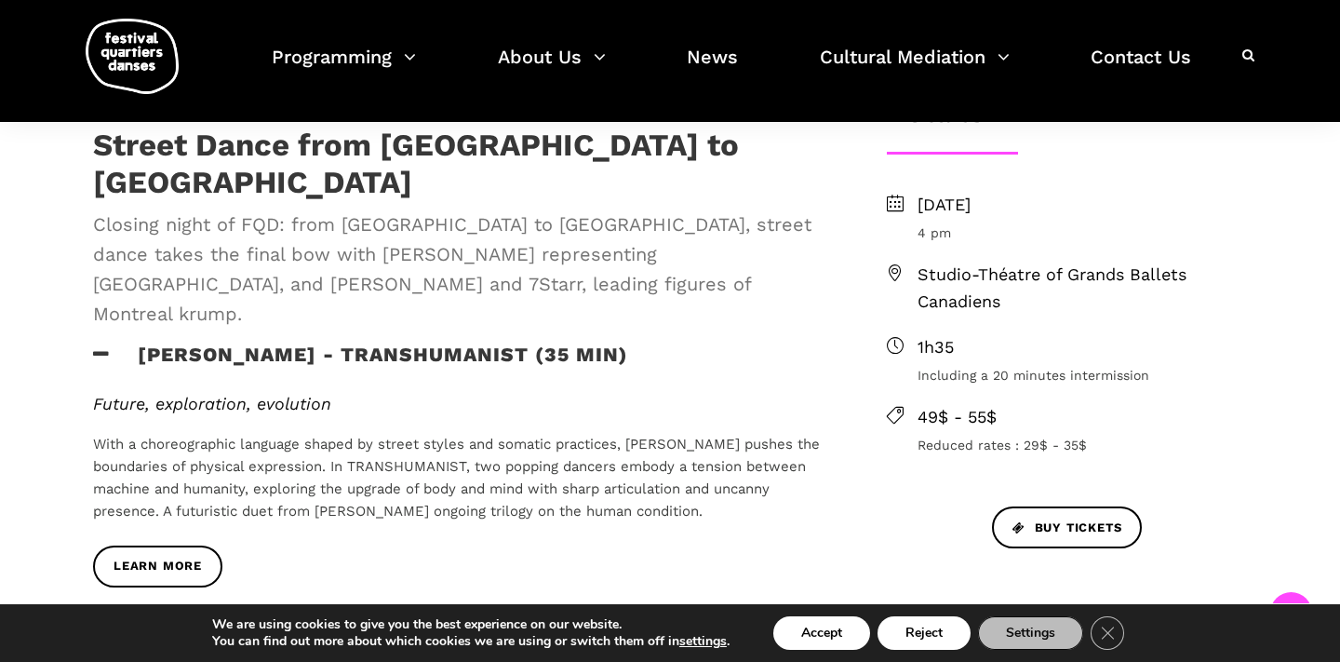
click at [443, 343] on h3 "[PERSON_NAME] - TRANSHUMANIST (35 min)" at bounding box center [360, 366] width 535 height 47
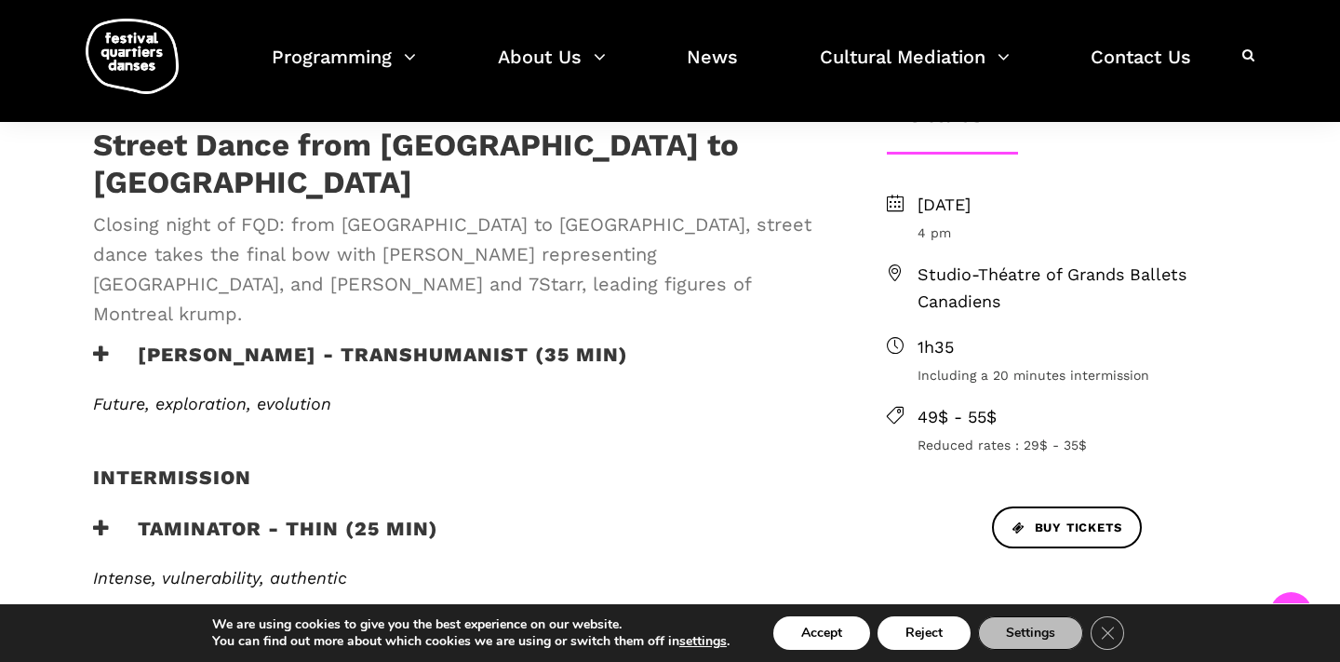
click at [309, 517] on h3 "Taminator - Thin (25 min)" at bounding box center [265, 540] width 345 height 47
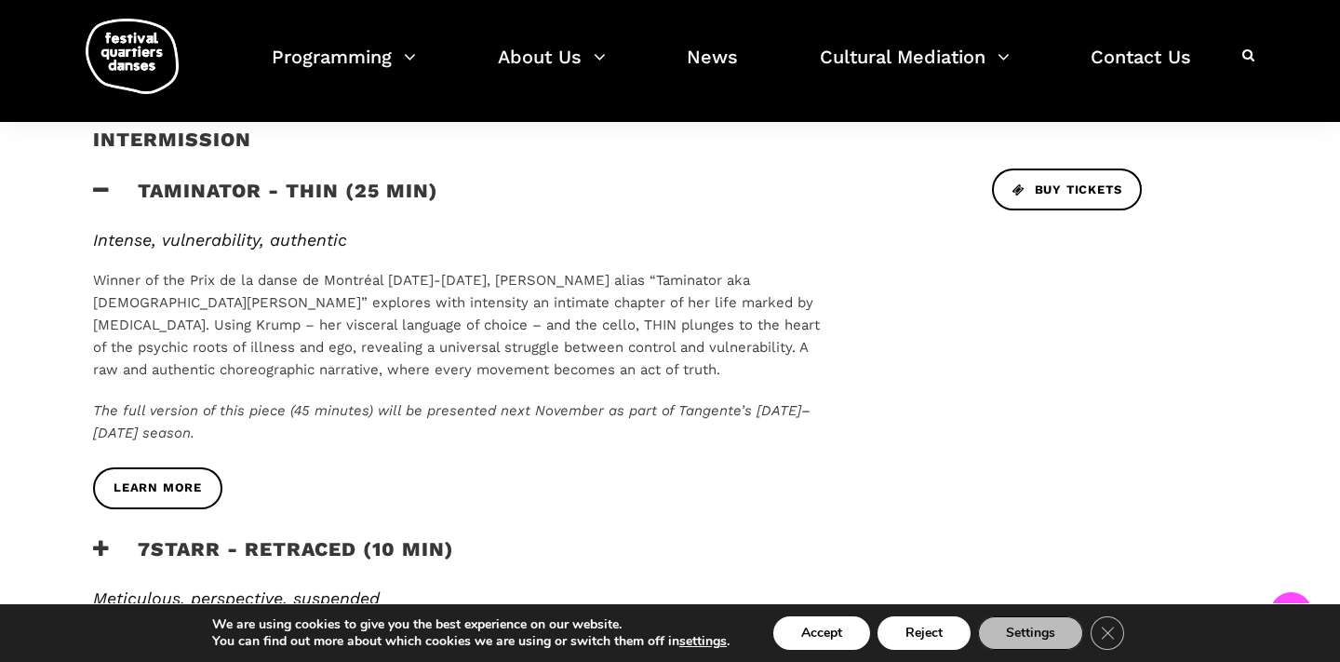
scroll to position [867, 0]
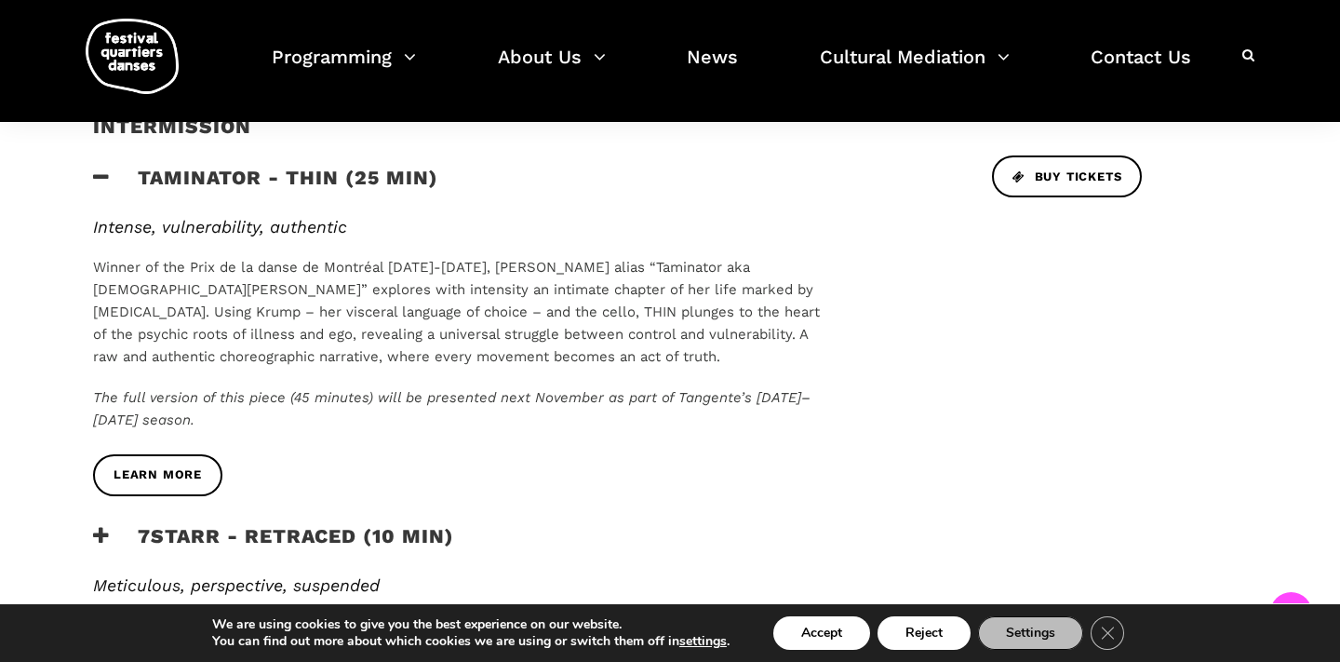
click at [363, 463] on div "Learn more" at bounding box center [459, 489] width 771 height 70
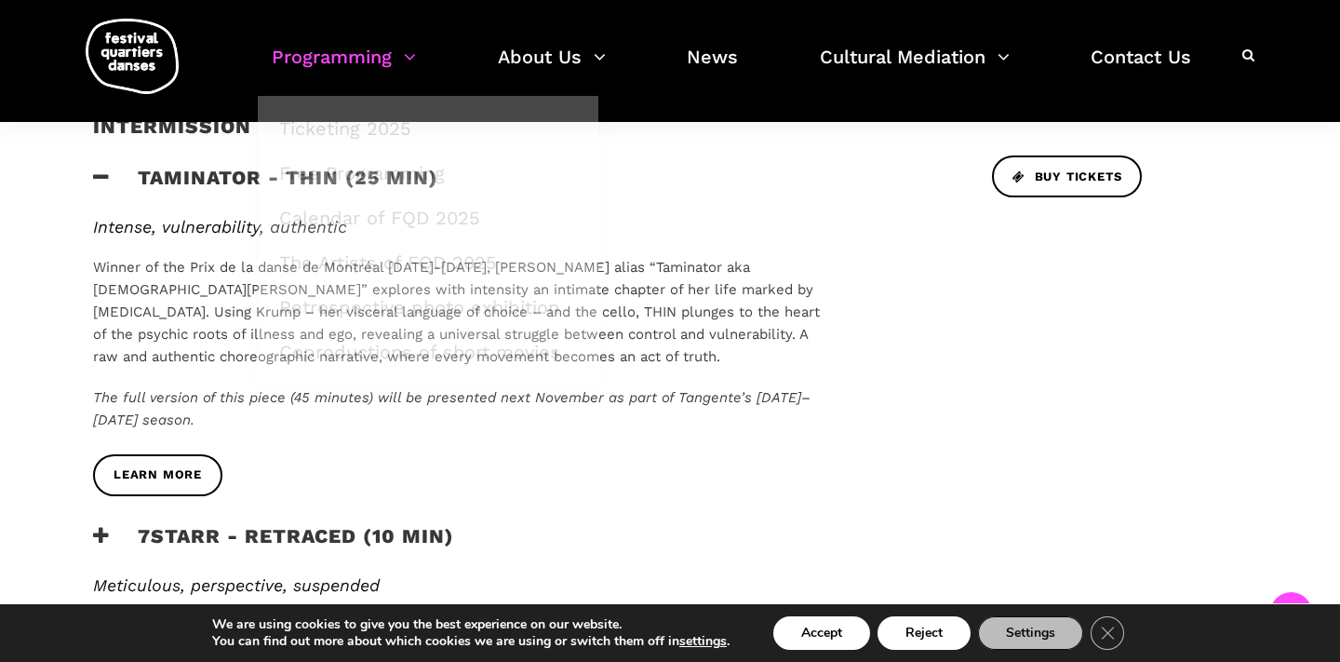
click at [372, 67] on link "Programming" at bounding box center [344, 68] width 144 height 55
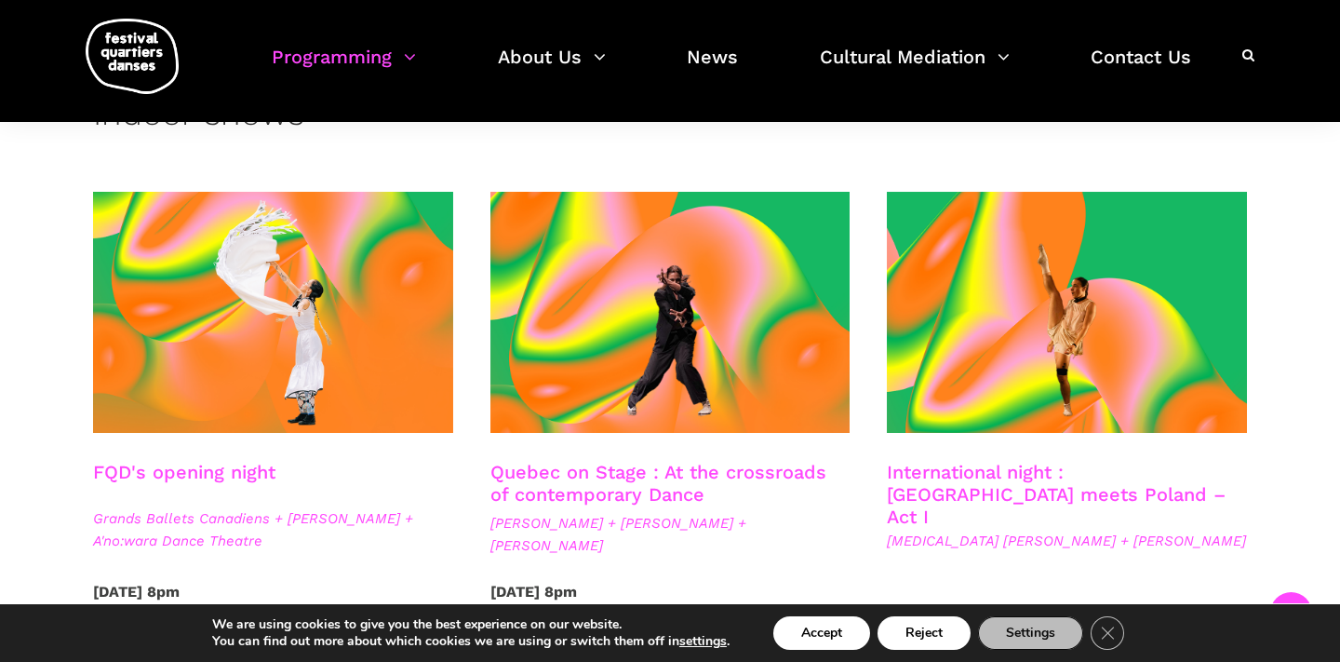
scroll to position [393, 0]
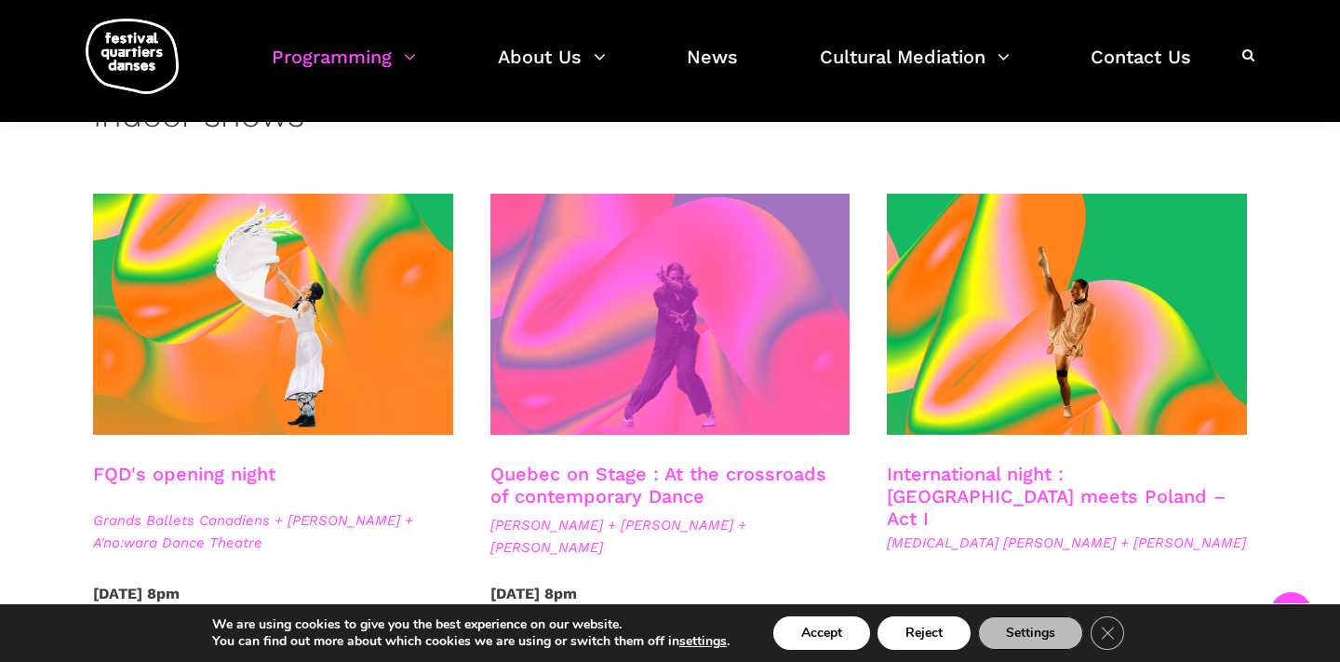
click at [619, 301] on span at bounding box center [671, 314] width 360 height 241
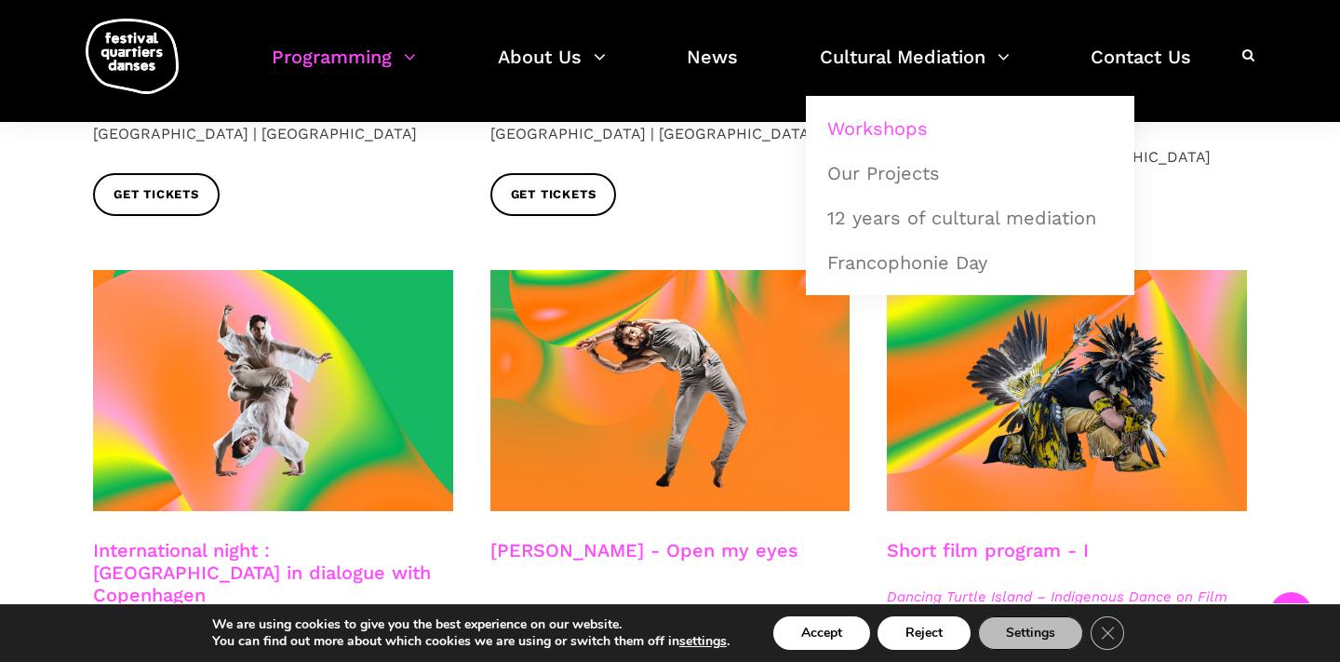
scroll to position [934, 0]
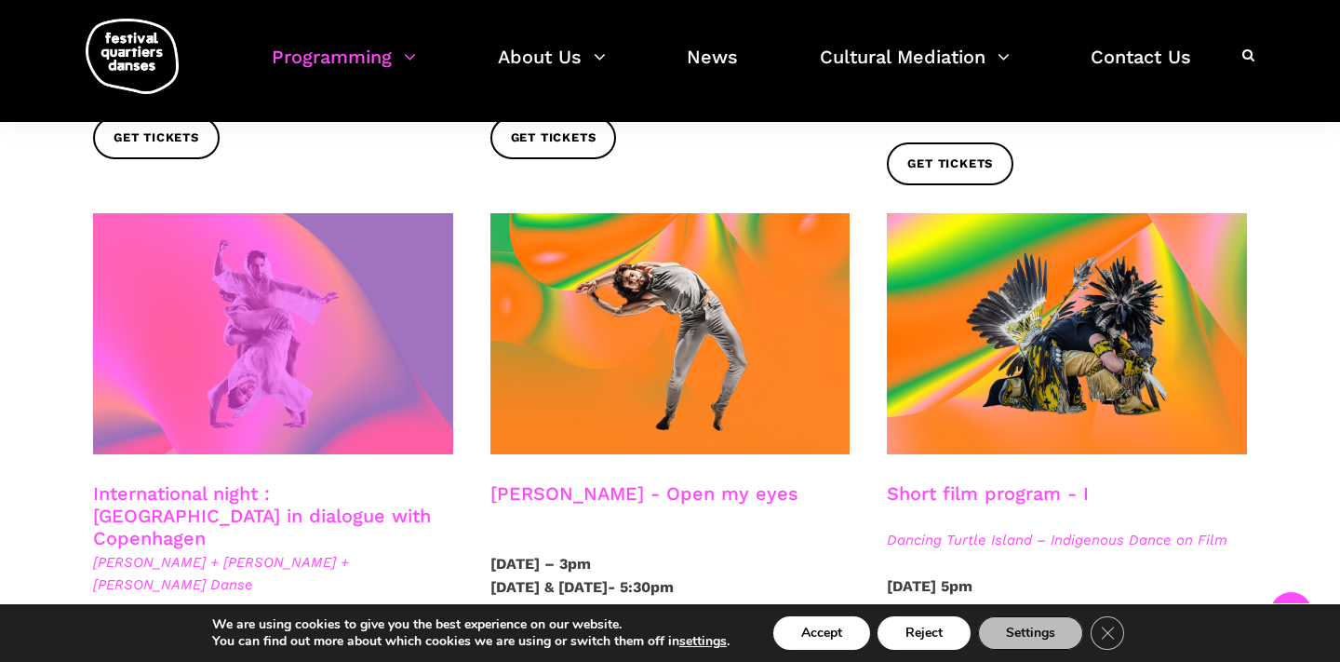
click at [229, 312] on span at bounding box center [273, 333] width 360 height 241
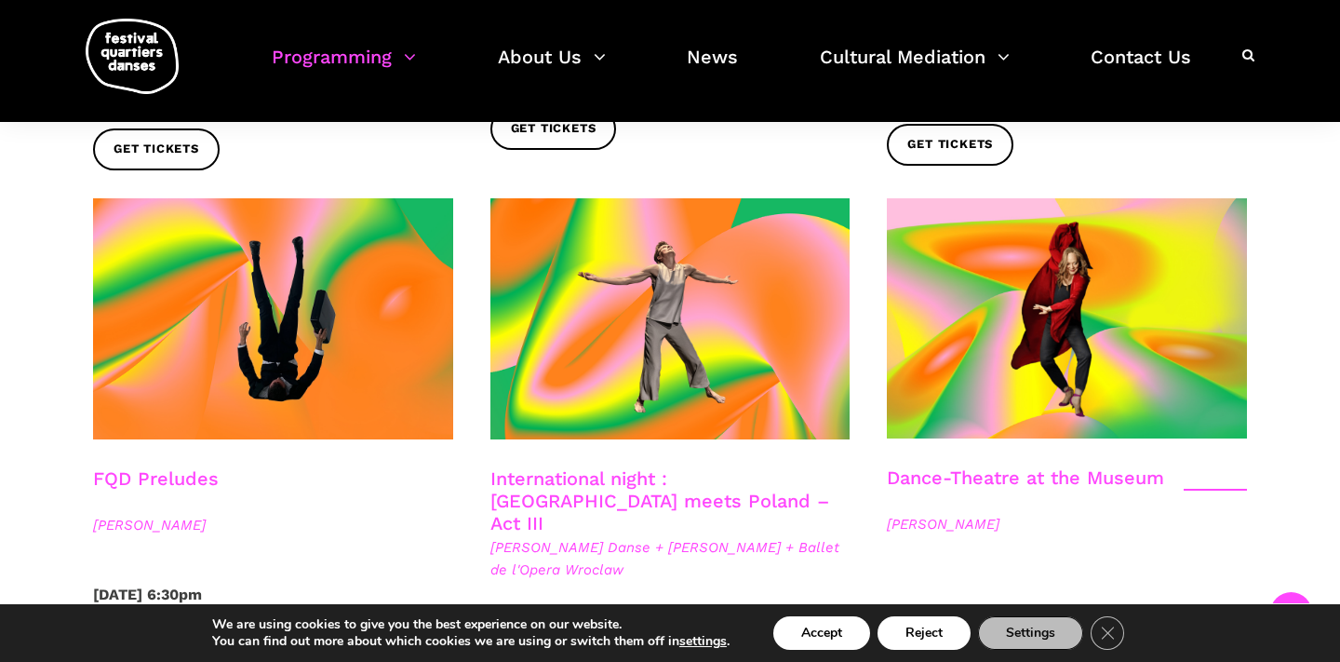
scroll to position [2047, 0]
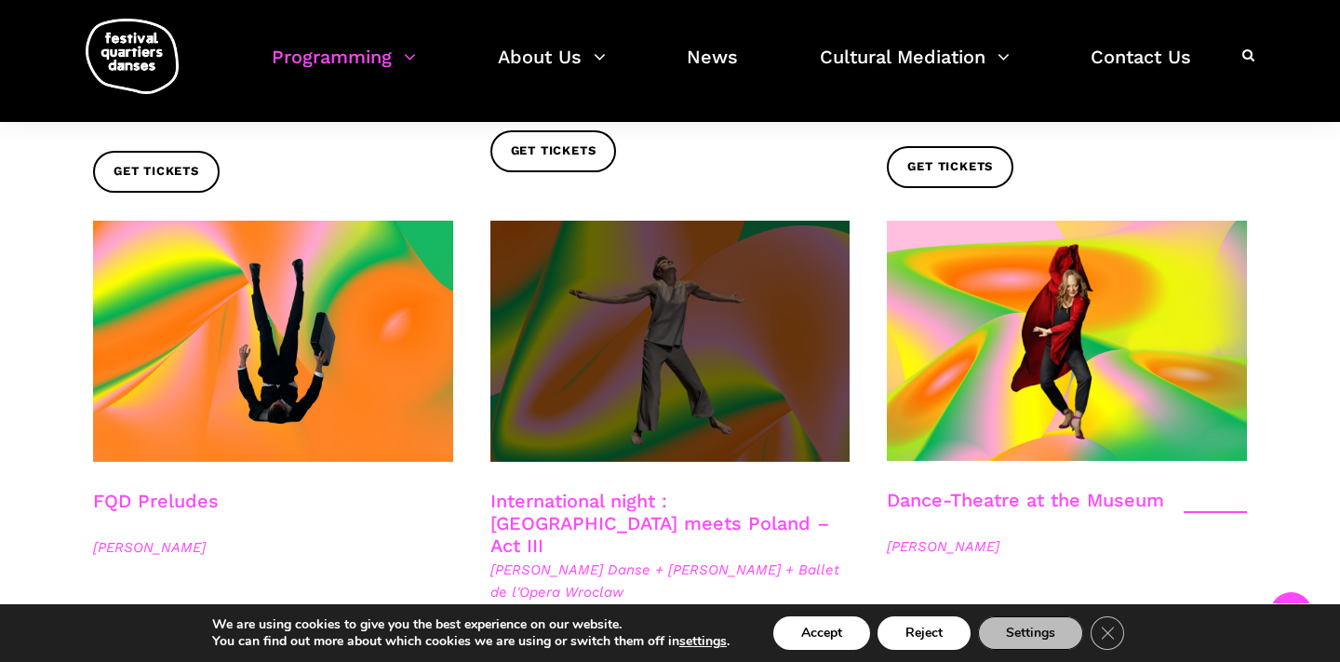
click at [731, 282] on span at bounding box center [671, 341] width 360 height 241
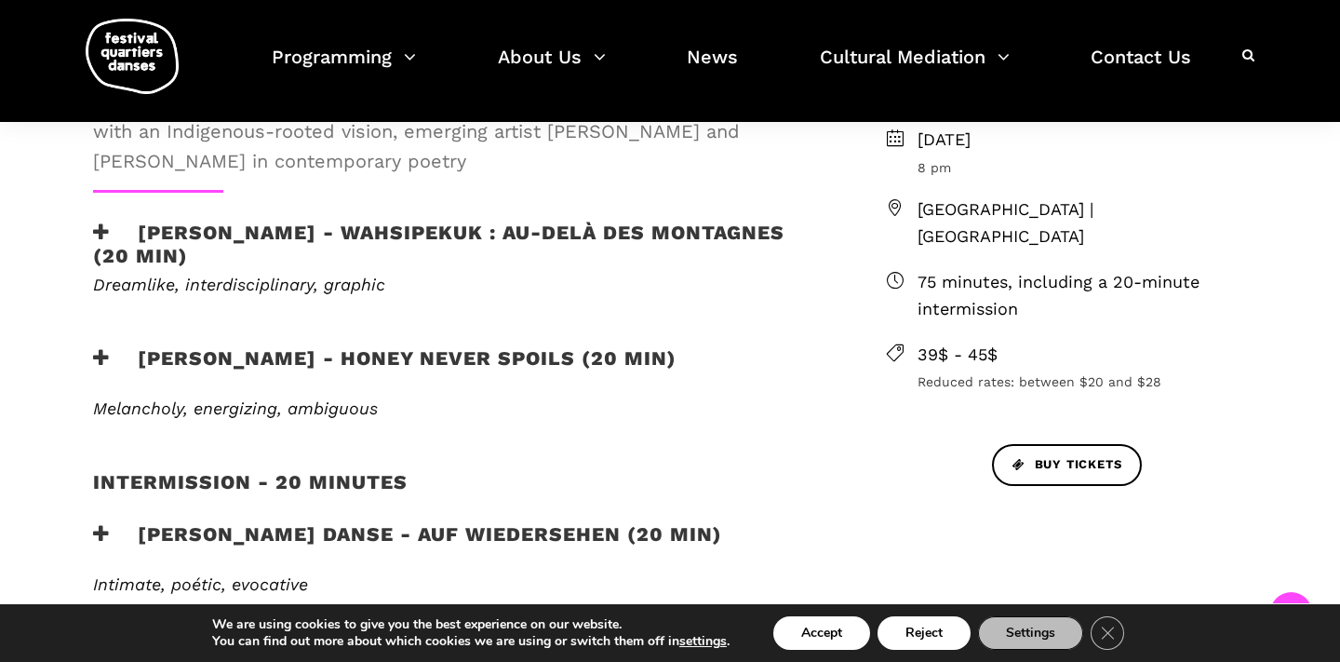
scroll to position [419, 0]
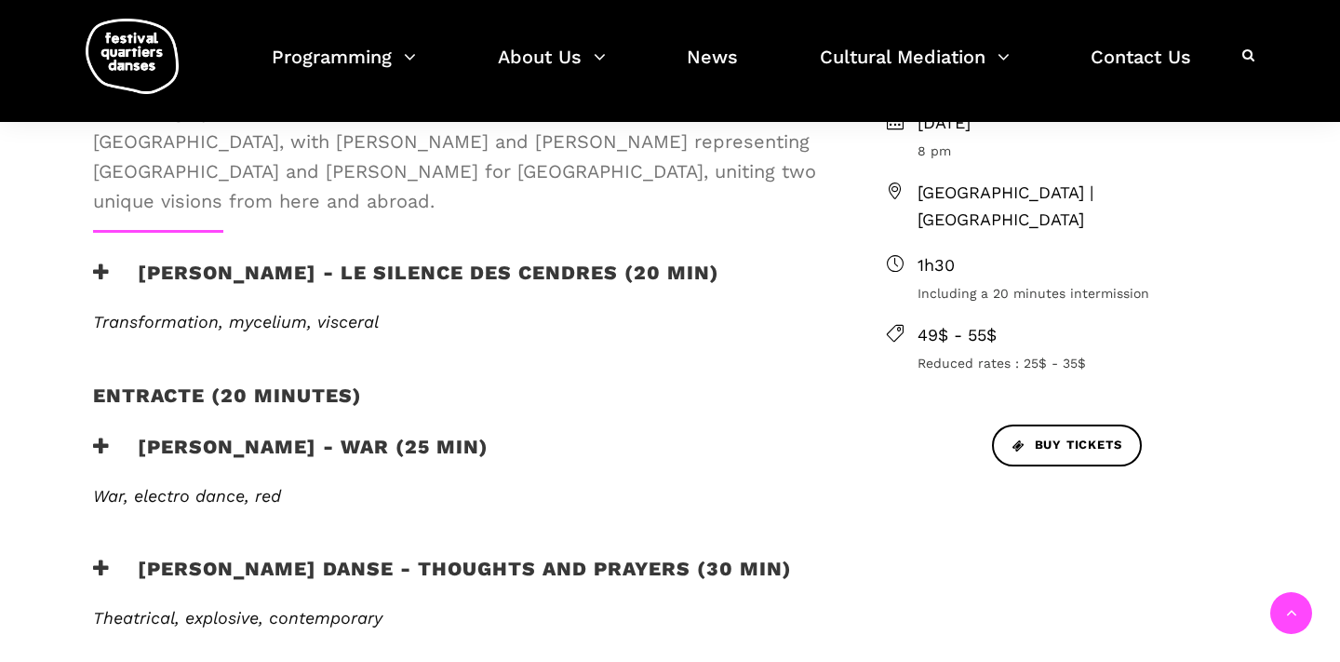
scroll to position [714, 0]
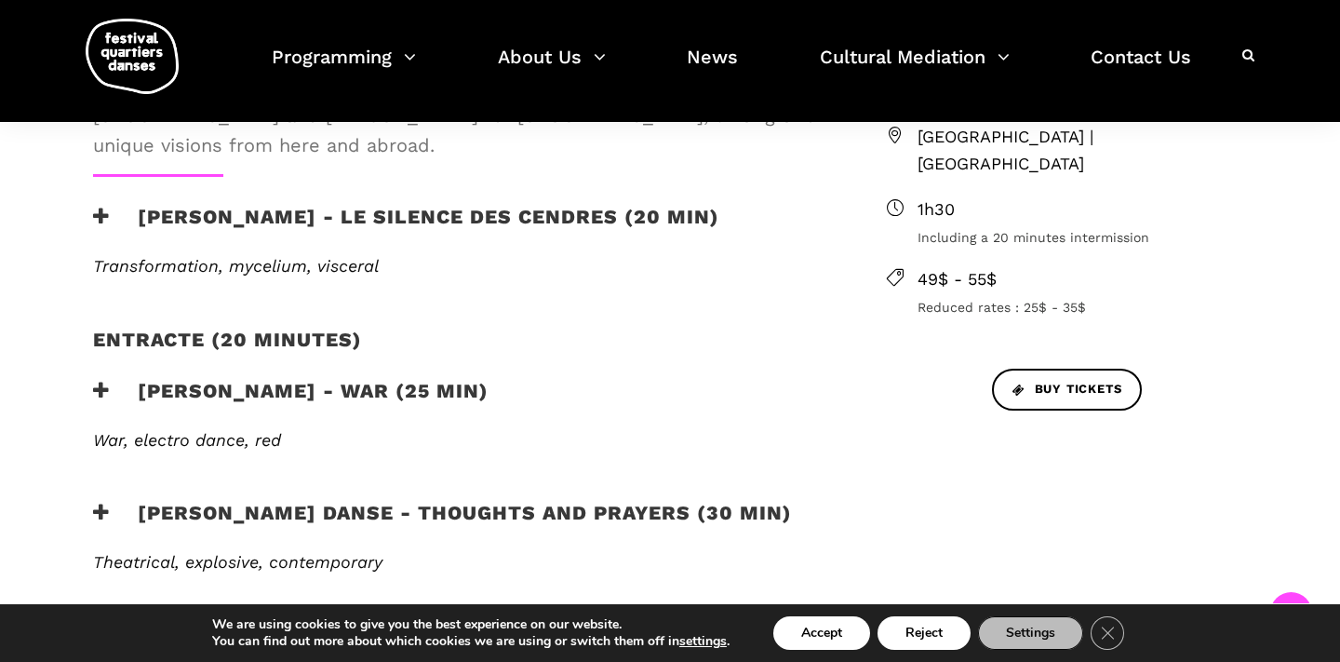
click at [962, 266] on span "49$ - 55$" at bounding box center [1083, 279] width 330 height 27
click at [1080, 380] on span "BUY TICKETS" at bounding box center [1068, 390] width 110 height 20
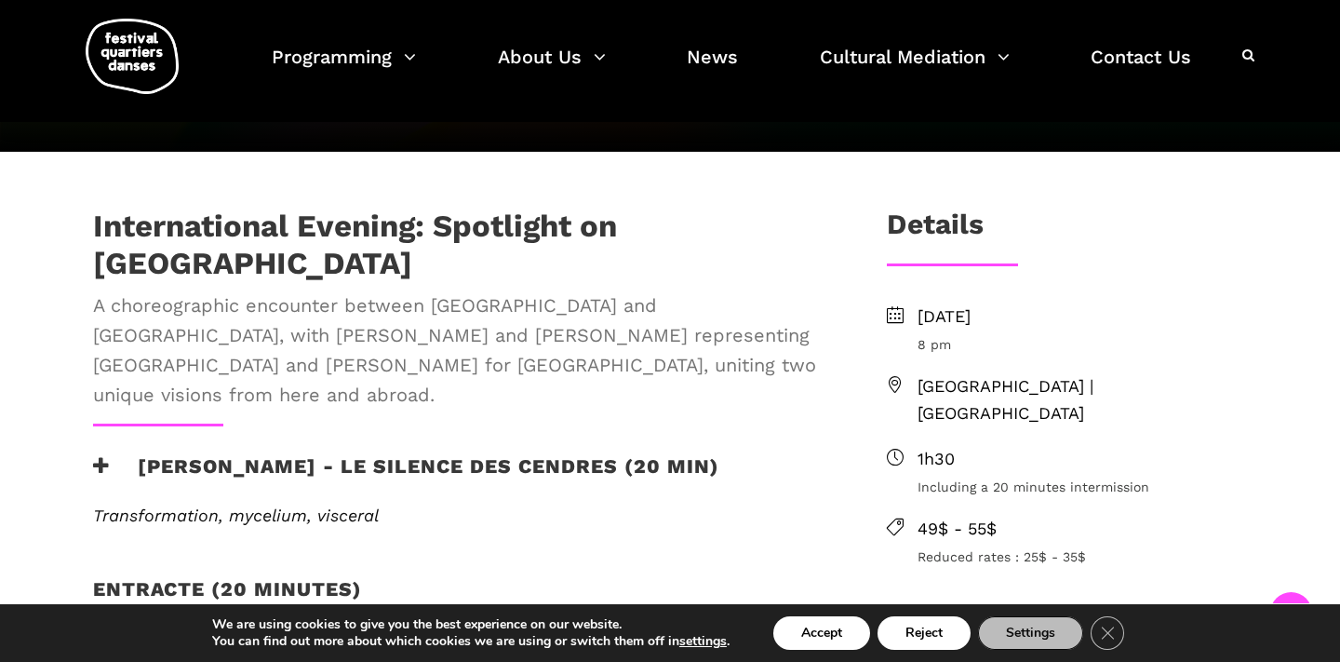
scroll to position [464, 0]
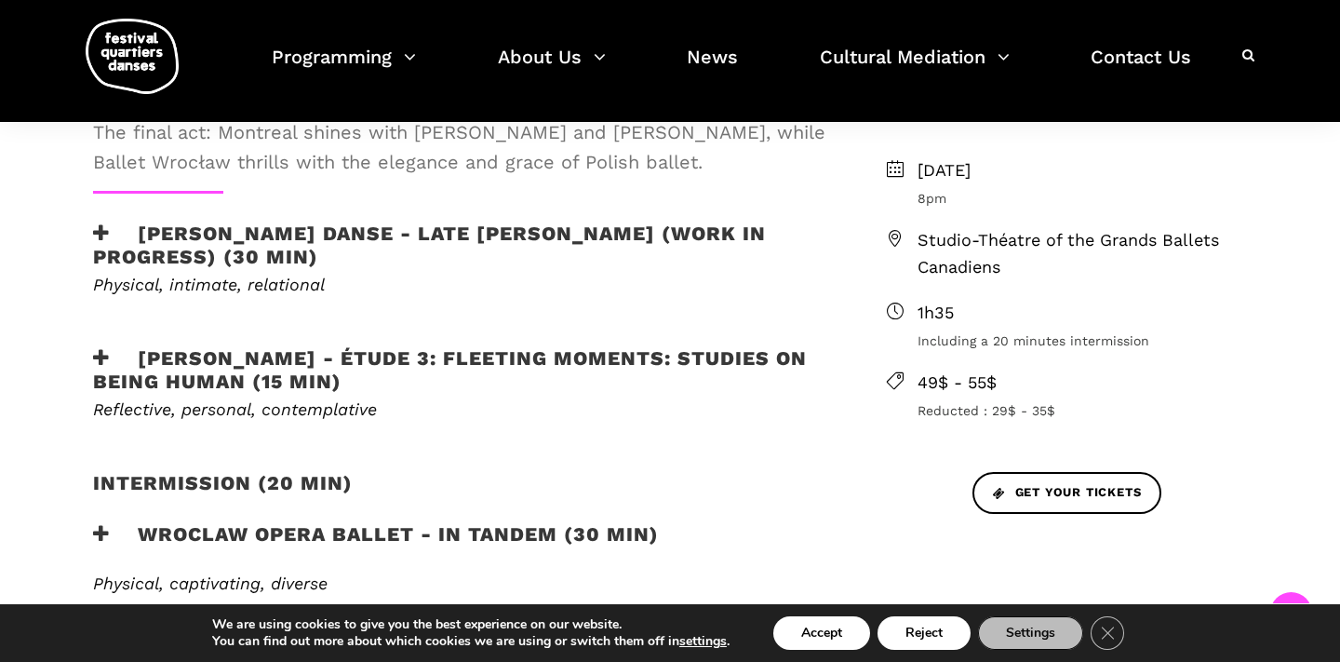
scroll to position [591, 0]
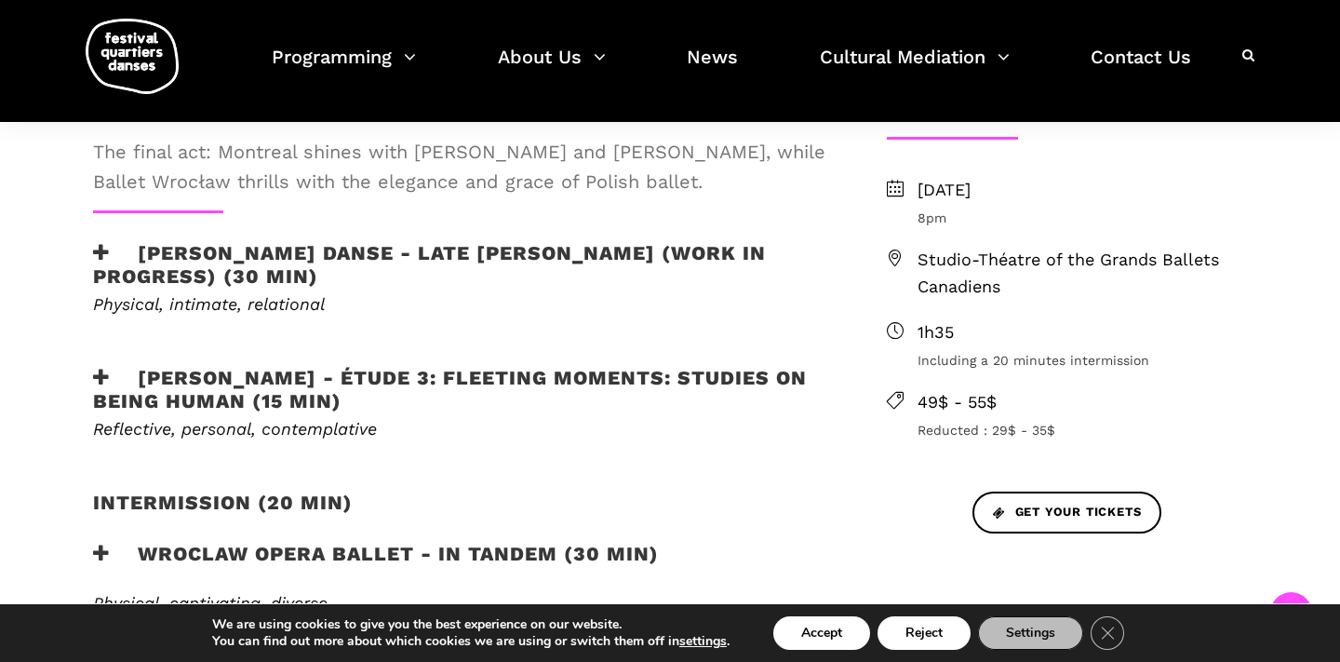
click at [594, 257] on h3 "[PERSON_NAME] Danse - Late [PERSON_NAME] (work in progress) (30 min)" at bounding box center [460, 264] width 734 height 47
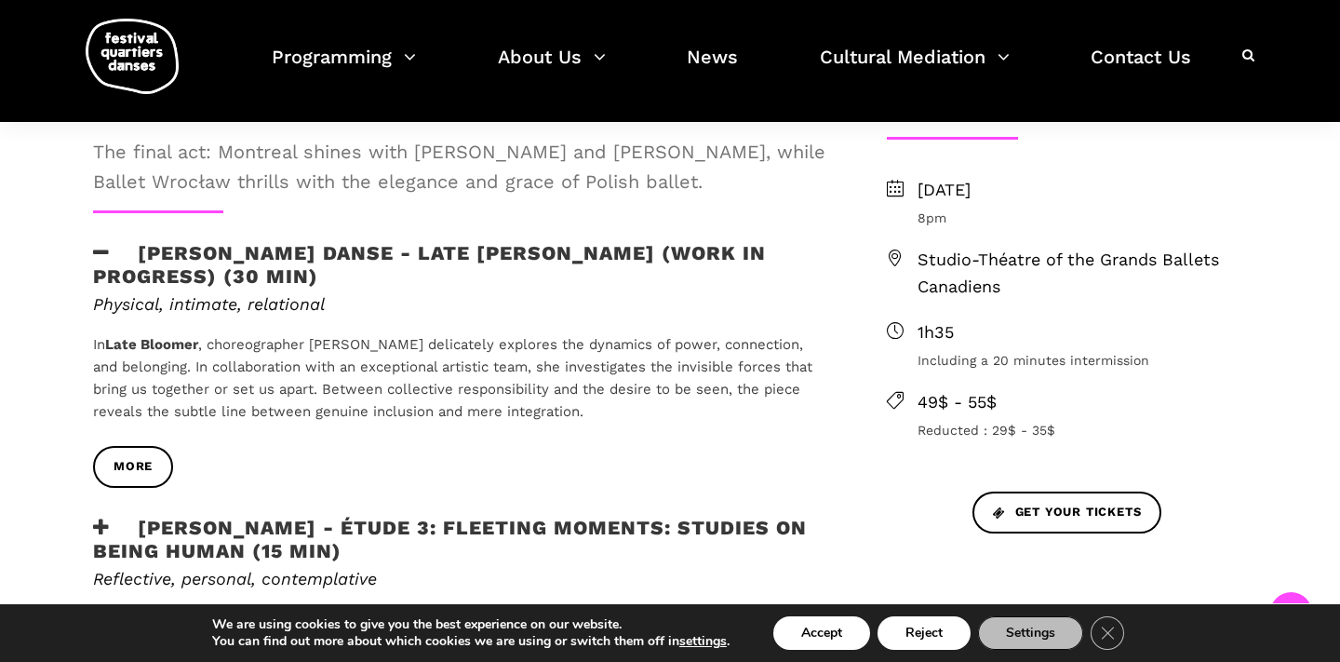
click at [594, 257] on h3 "[PERSON_NAME] Danse - Late [PERSON_NAME] (work in progress) (30 min)" at bounding box center [460, 264] width 734 height 47
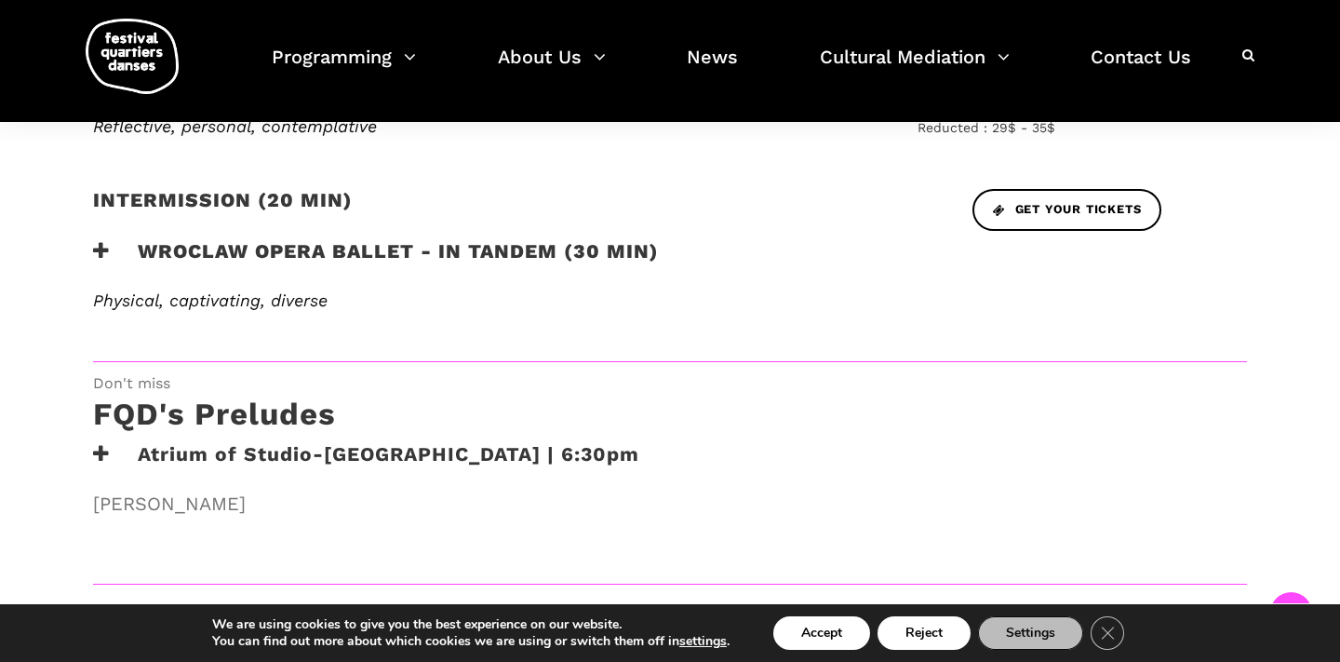
scroll to position [967, 0]
